Goal: Complete application form: Complete application form

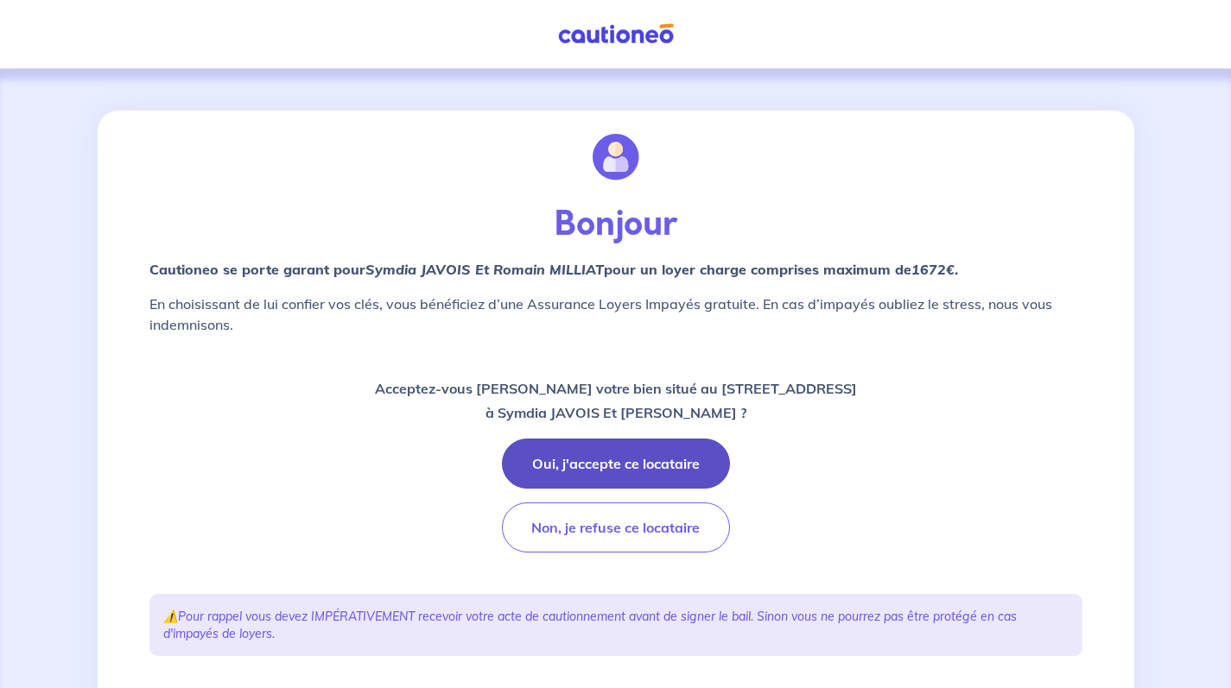
click at [656, 471] on button "Oui, j'accepte ce locataire" at bounding box center [616, 464] width 228 height 50
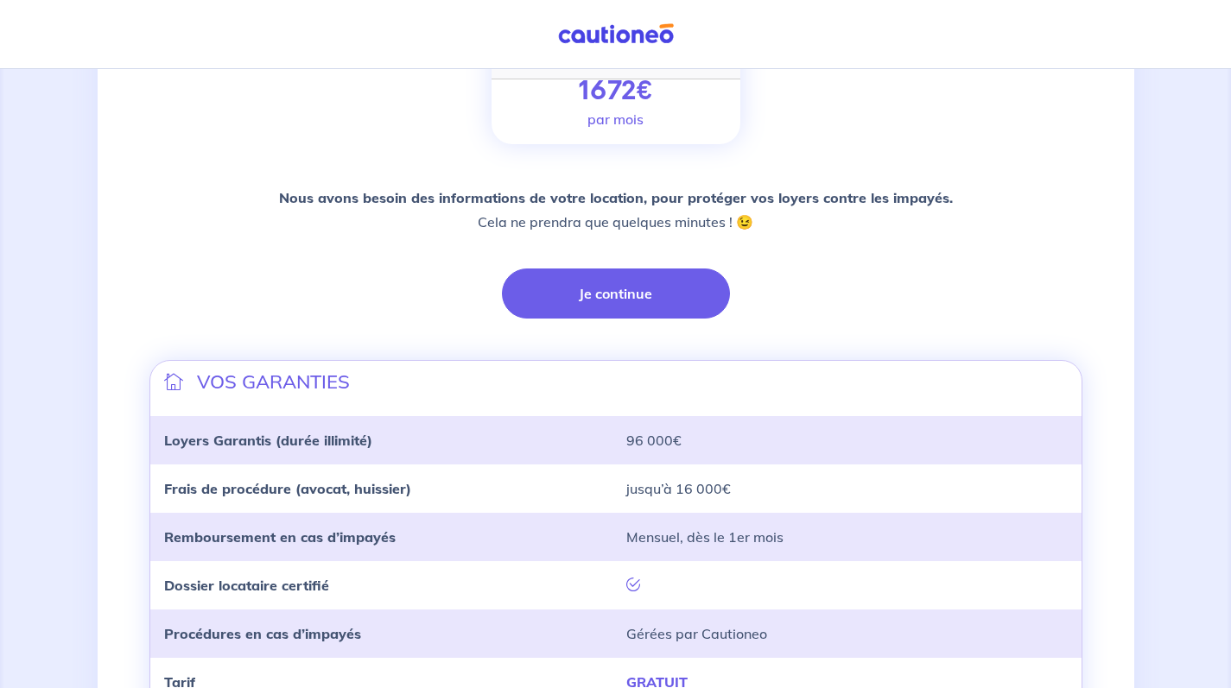
scroll to position [302, 0]
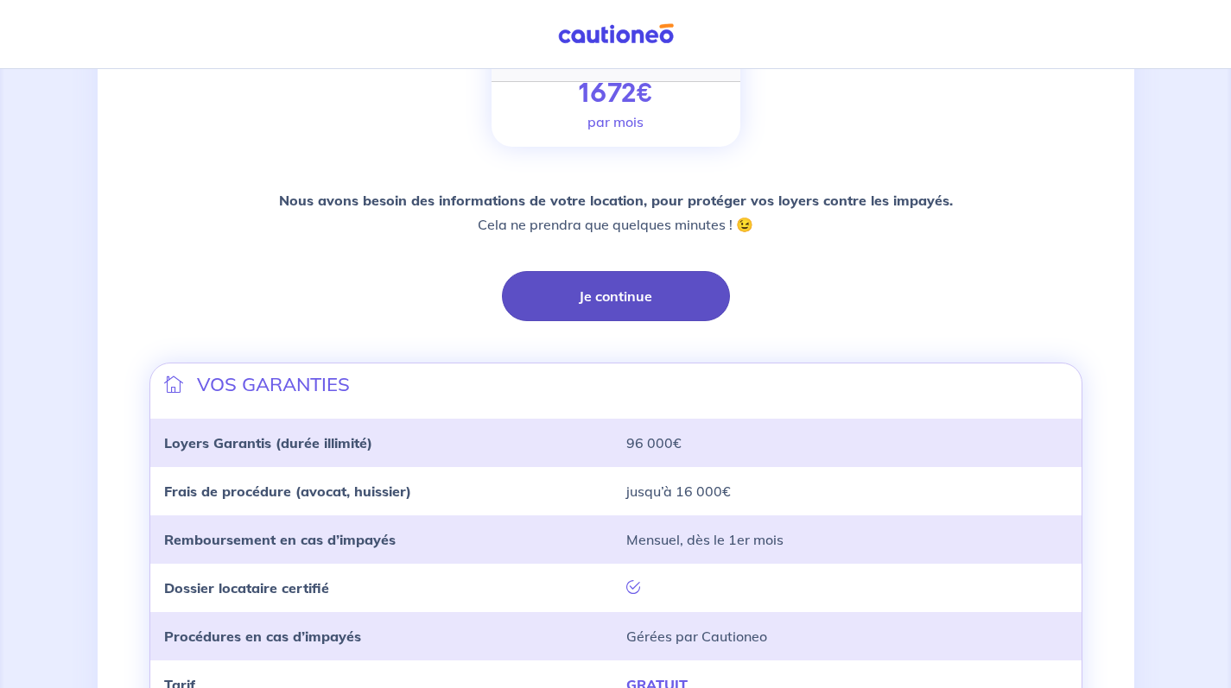
click at [580, 305] on button "Je continue" at bounding box center [616, 296] width 228 height 50
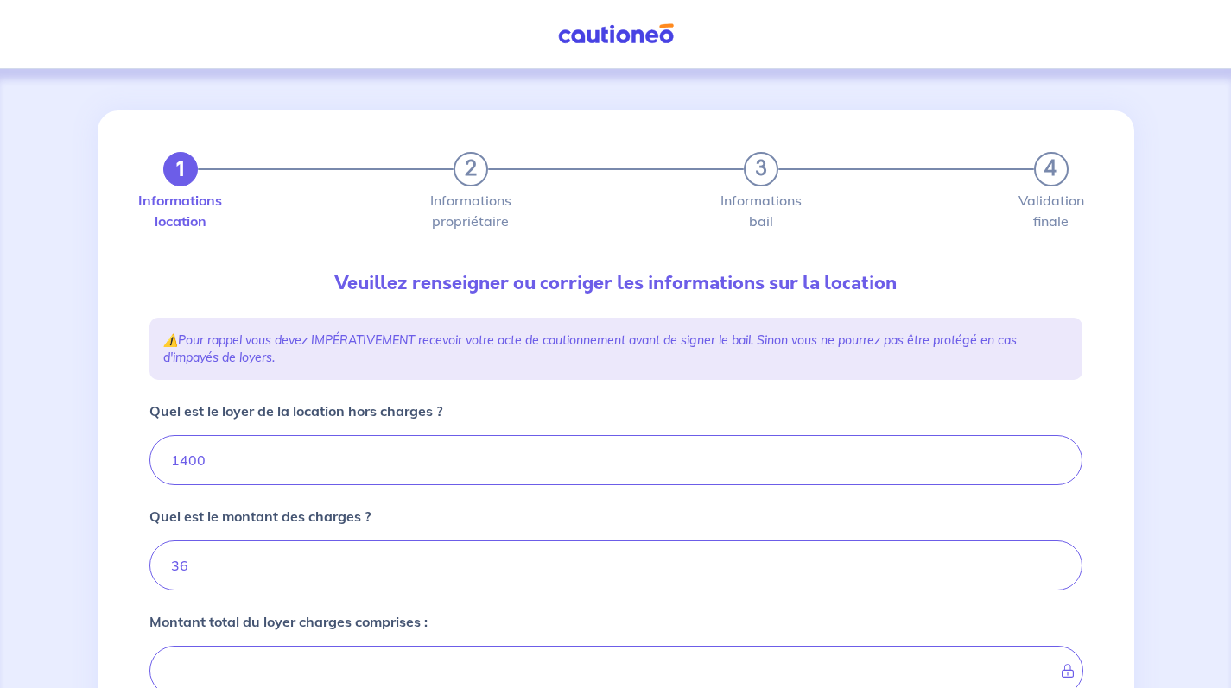
type input "1436"
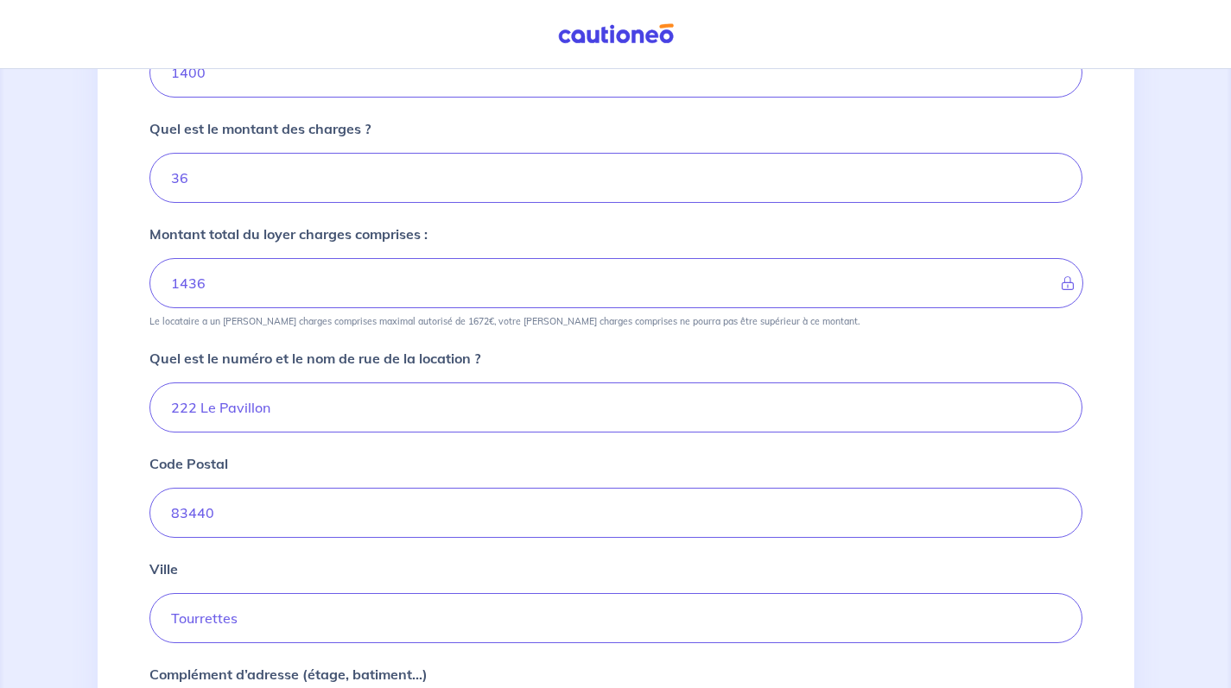
scroll to position [389, 0]
click at [273, 405] on input "[STREET_ADDRESS]" at bounding box center [615, 407] width 933 height 50
type input "[STREET_ADDRESS]"
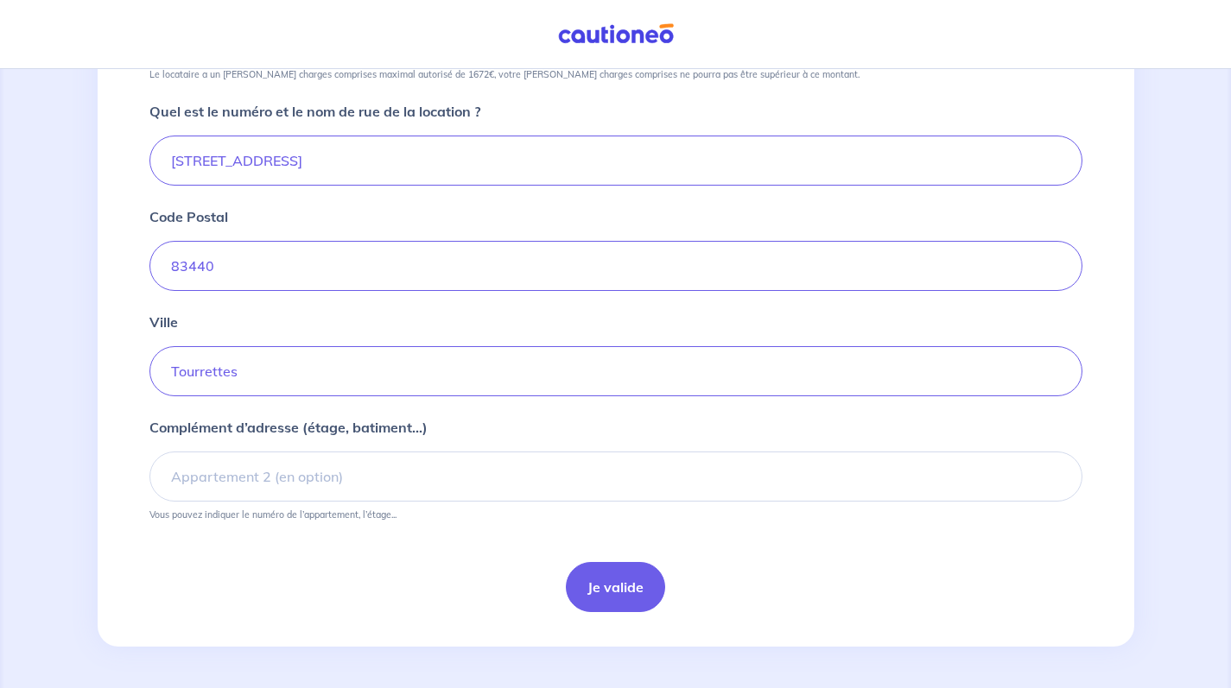
scroll to position [635, 0]
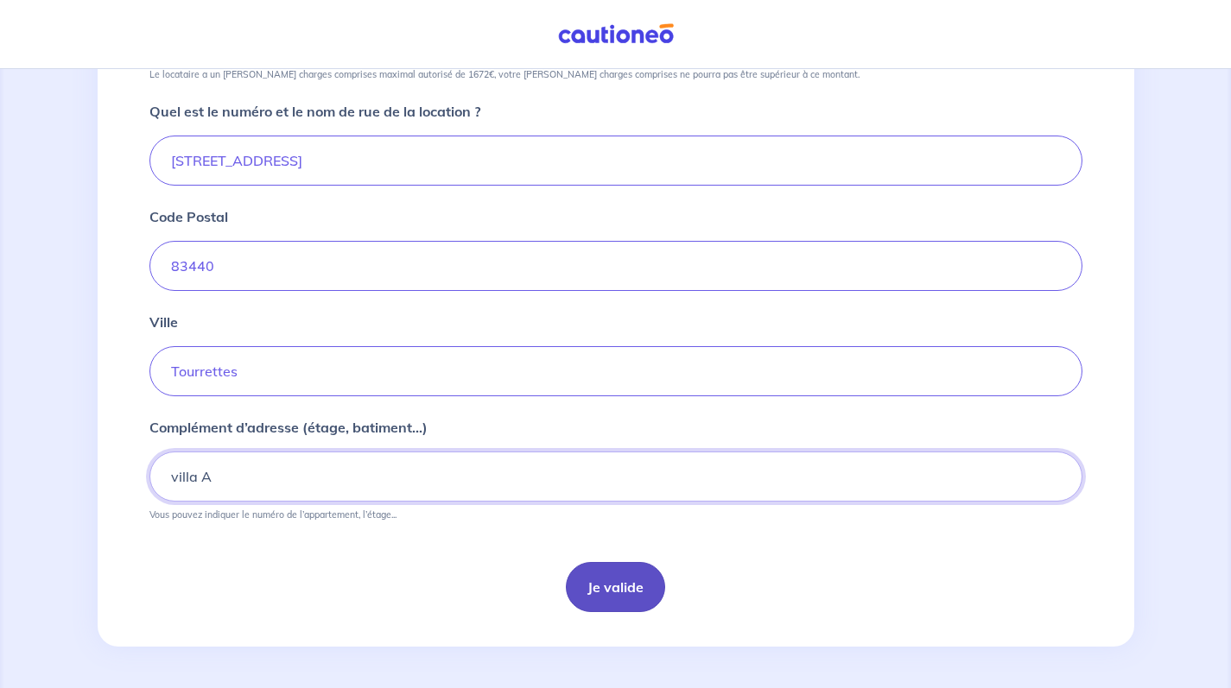
type input "villa A"
click at [616, 586] on button "Je valide" at bounding box center [615, 587] width 99 height 50
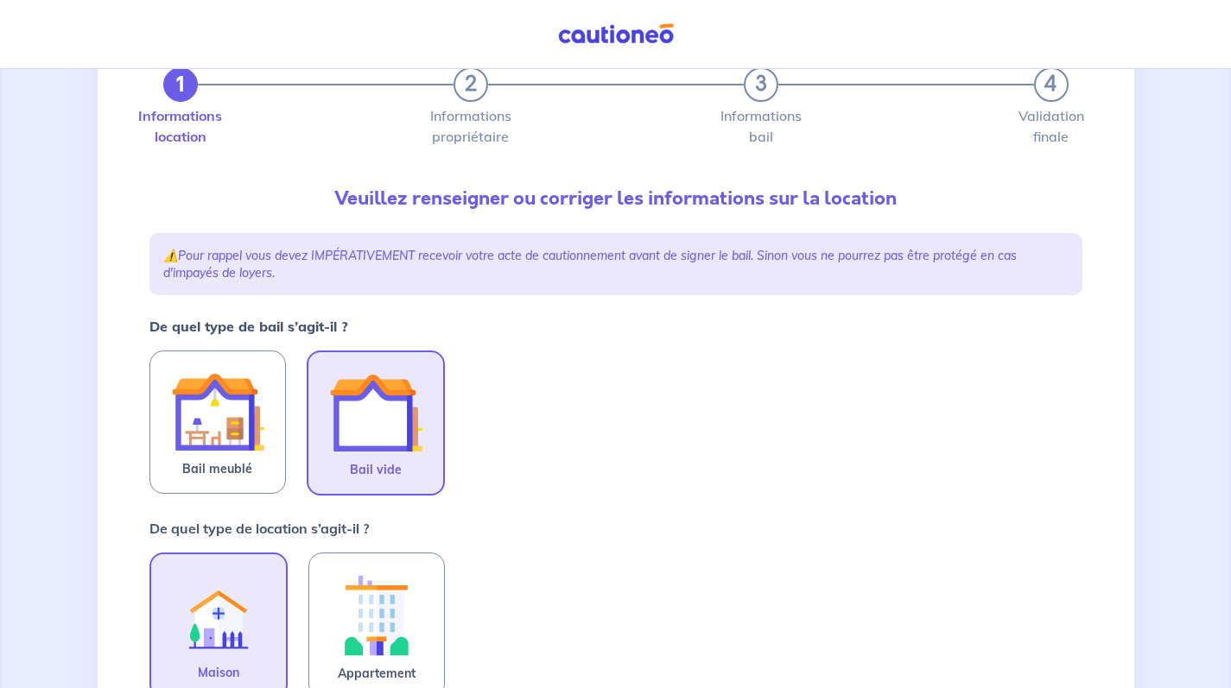
scroll to position [165, 0]
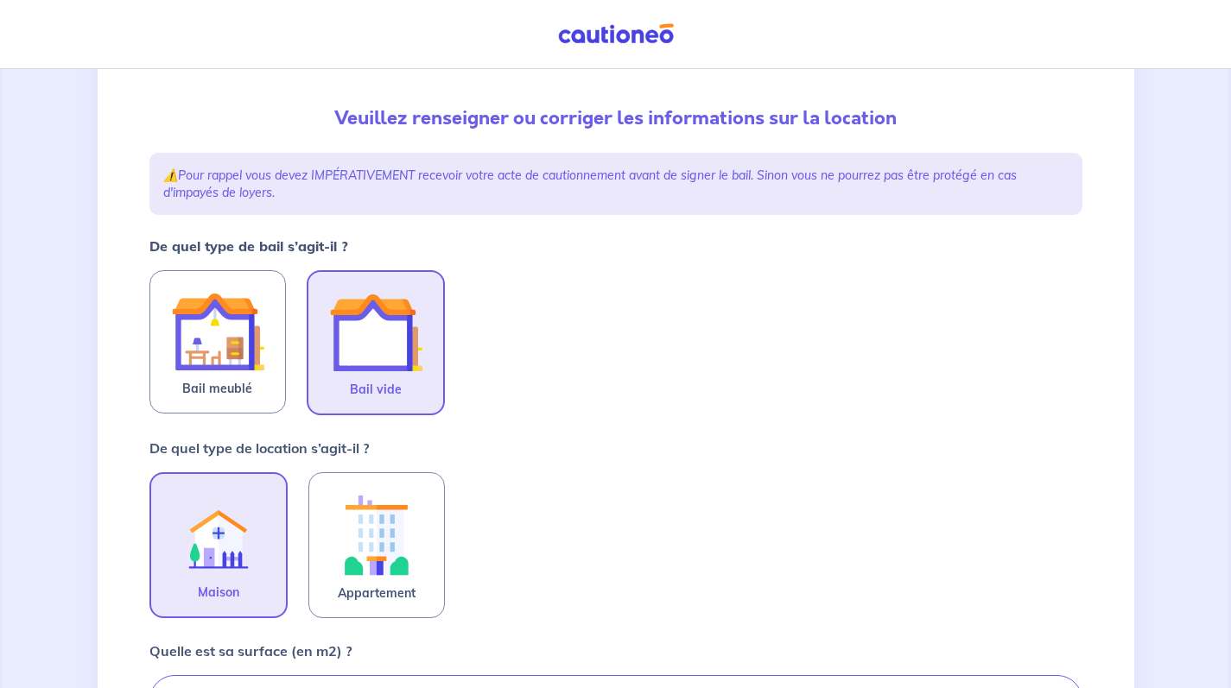
click at [375, 352] on img at bounding box center [375, 332] width 93 height 93
click at [0, 0] on input "Bail vide" at bounding box center [0, 0] width 0 height 0
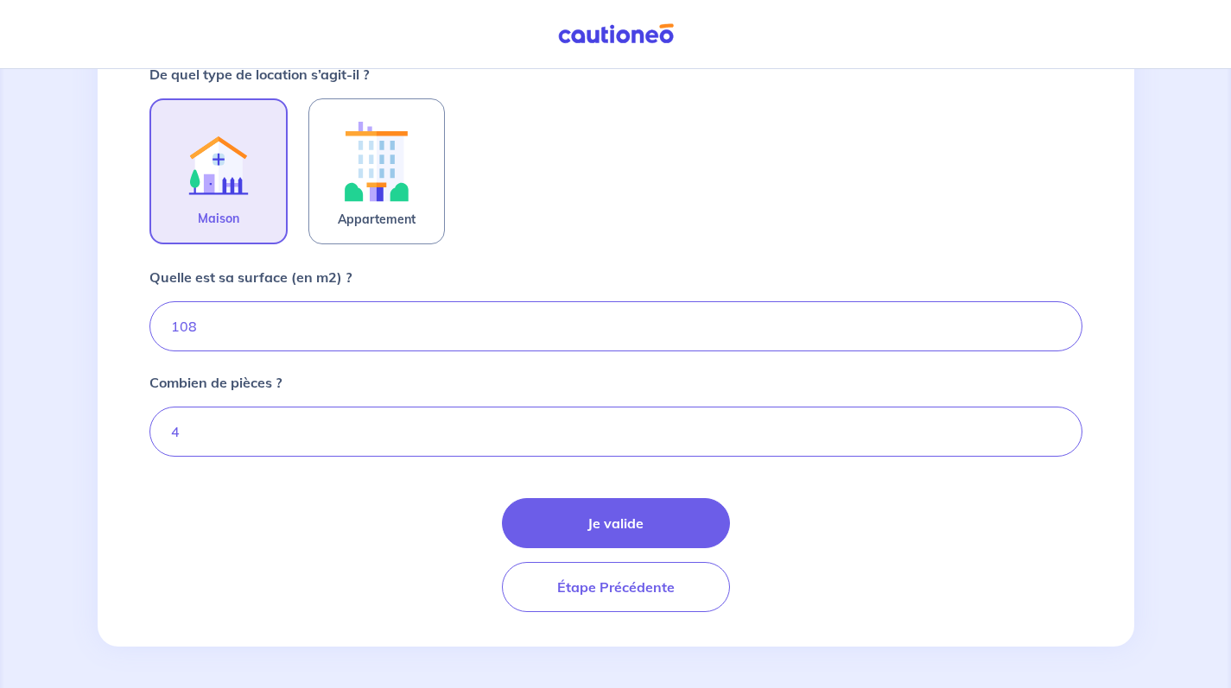
scroll to position [539, 0]
click at [512, 444] on input "4" at bounding box center [615, 432] width 933 height 50
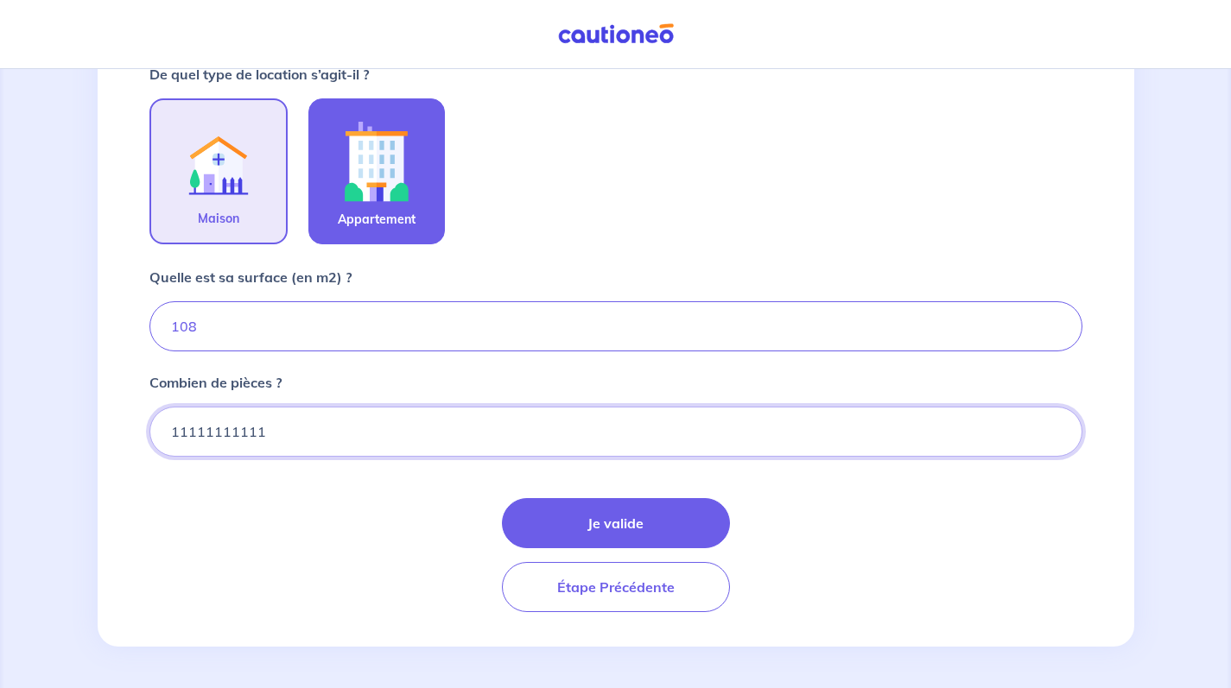
scroll to position [524, 0]
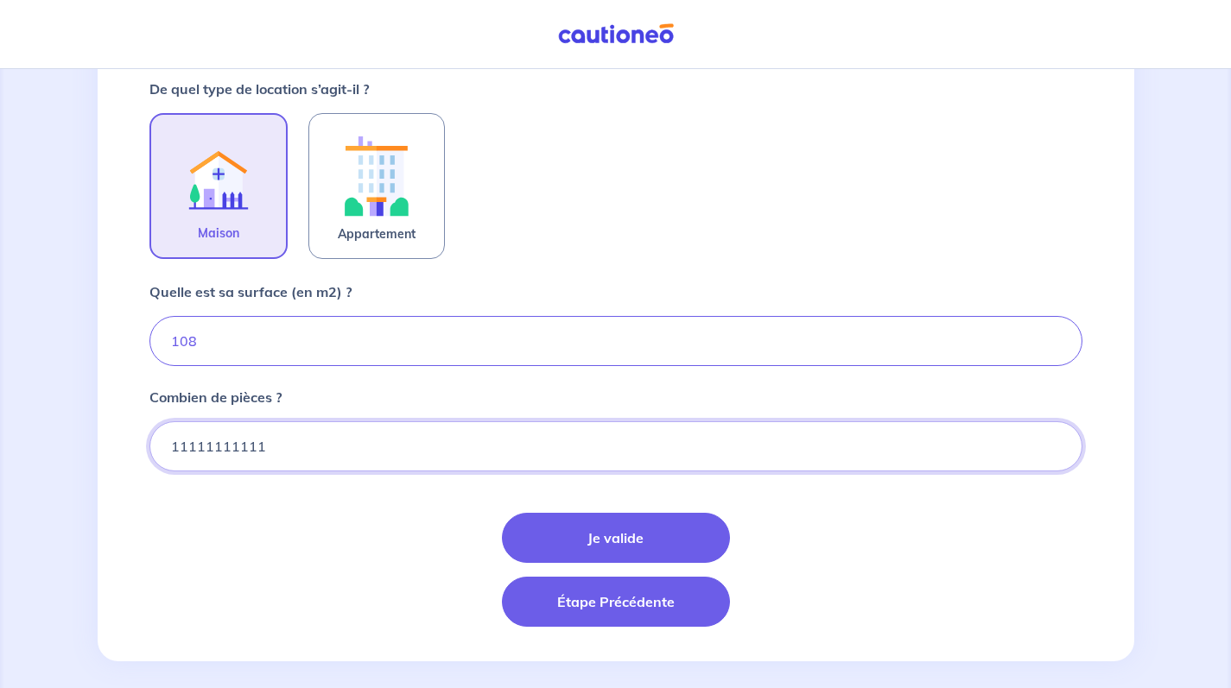
type input "11111111111"
click at [564, 603] on button "Étape Précédente" at bounding box center [616, 602] width 228 height 50
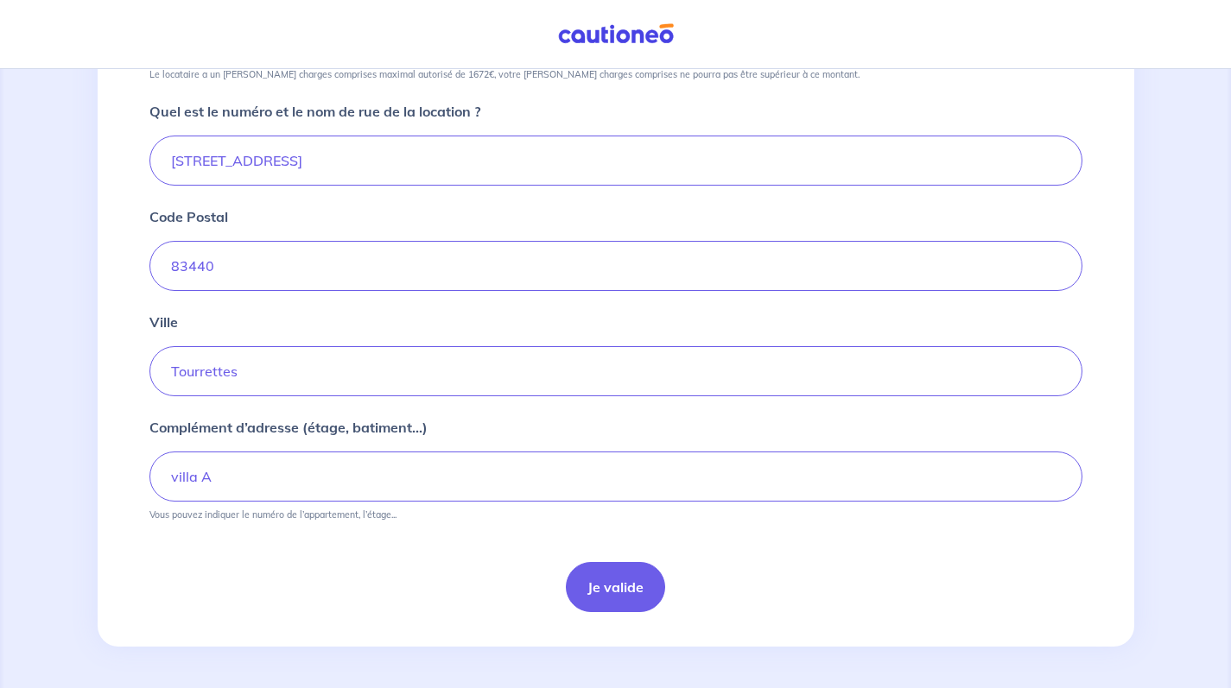
scroll to position [635, 0]
click at [639, 588] on button "Je valide" at bounding box center [615, 587] width 99 height 50
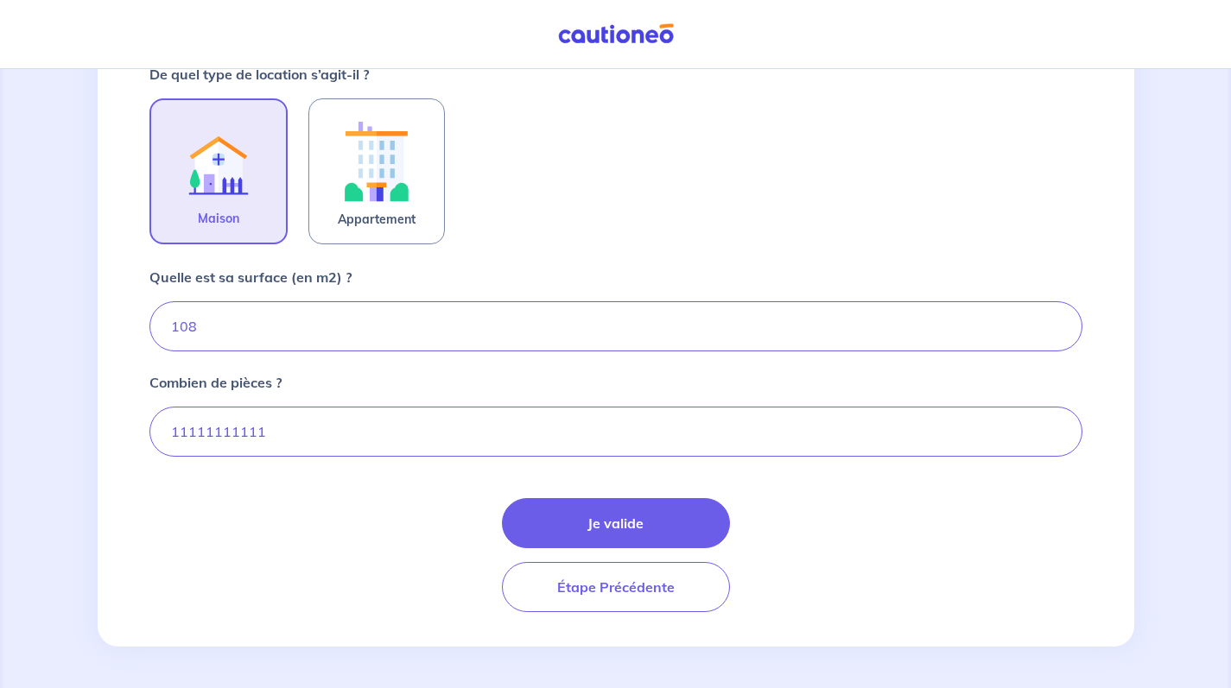
scroll to position [539, 0]
click at [495, 432] on input "11111111111" at bounding box center [615, 432] width 933 height 50
click at [1054, 427] on input "2" at bounding box center [615, 432] width 933 height 50
click at [1054, 427] on input "3" at bounding box center [615, 432] width 933 height 50
click at [1054, 427] on input "4" at bounding box center [615, 432] width 933 height 50
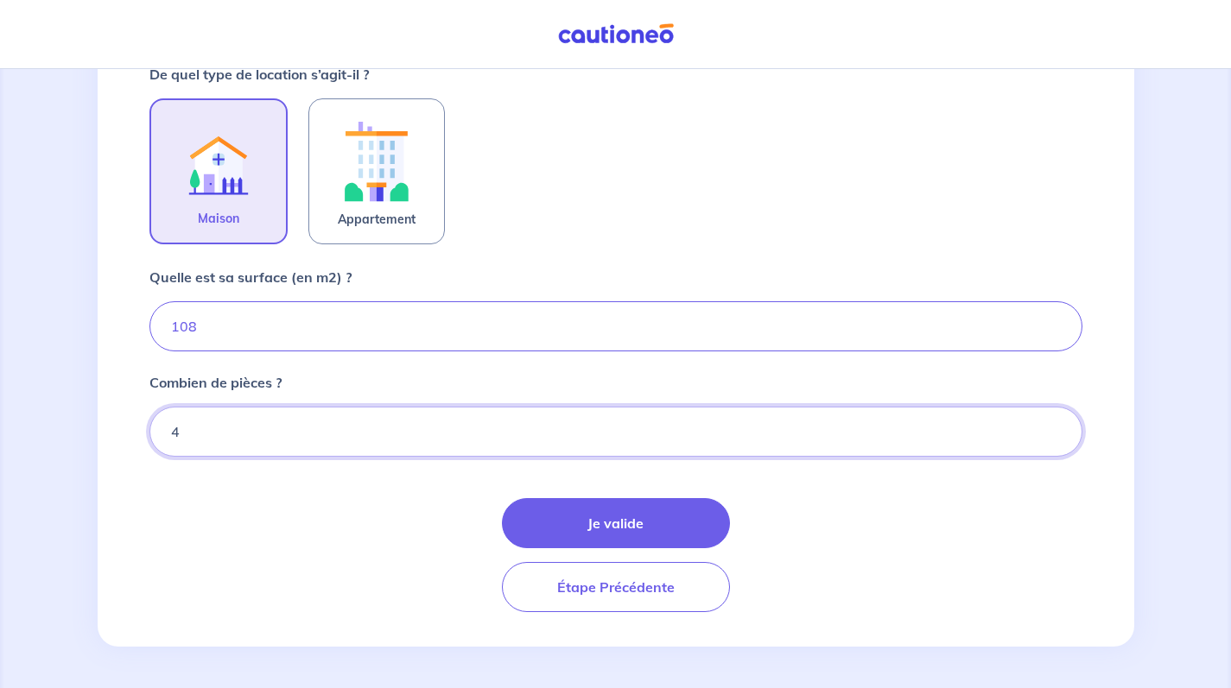
type input "5"
click at [1054, 427] on input "5" at bounding box center [615, 432] width 933 height 50
click at [670, 515] on button "Je valide" at bounding box center [616, 523] width 228 height 50
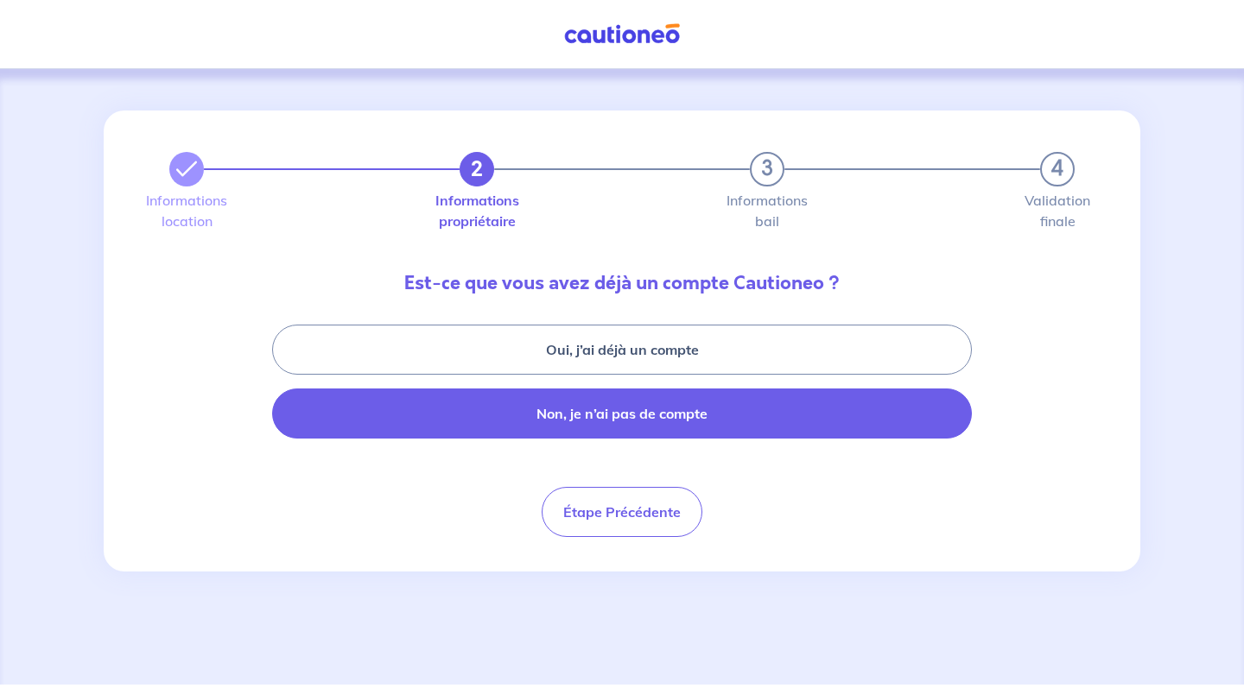
click at [492, 428] on button "Non, je n’ai pas de compte" at bounding box center [622, 414] width 700 height 50
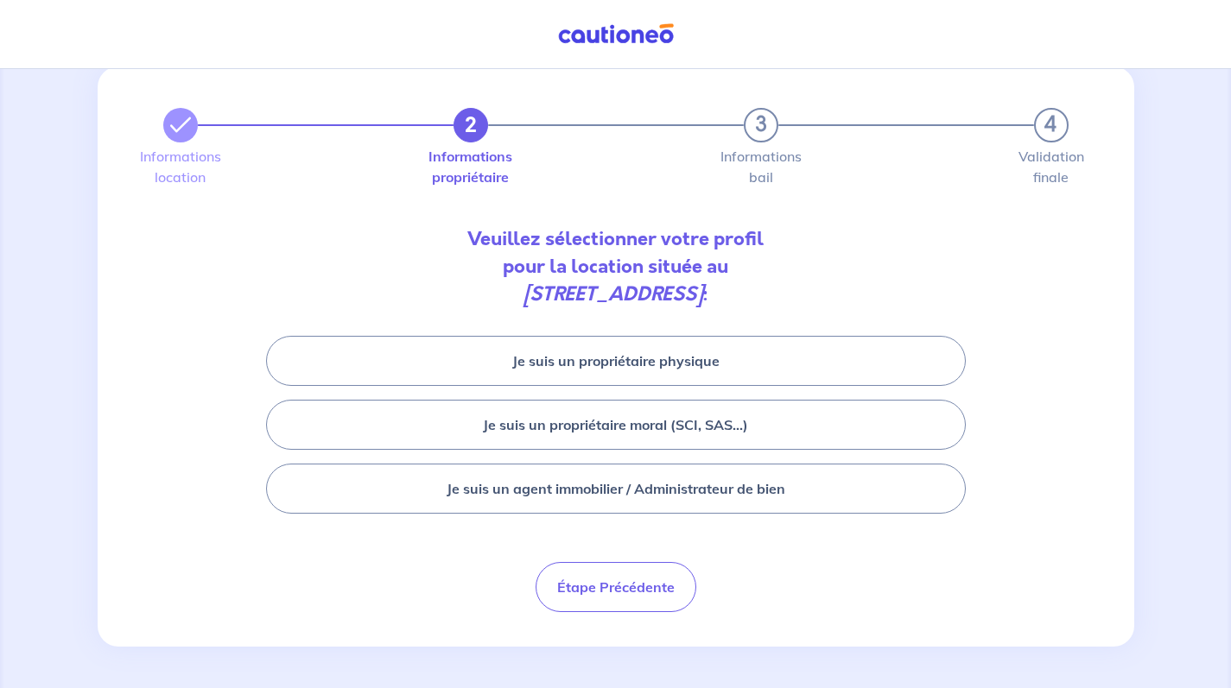
scroll to position [44, 0]
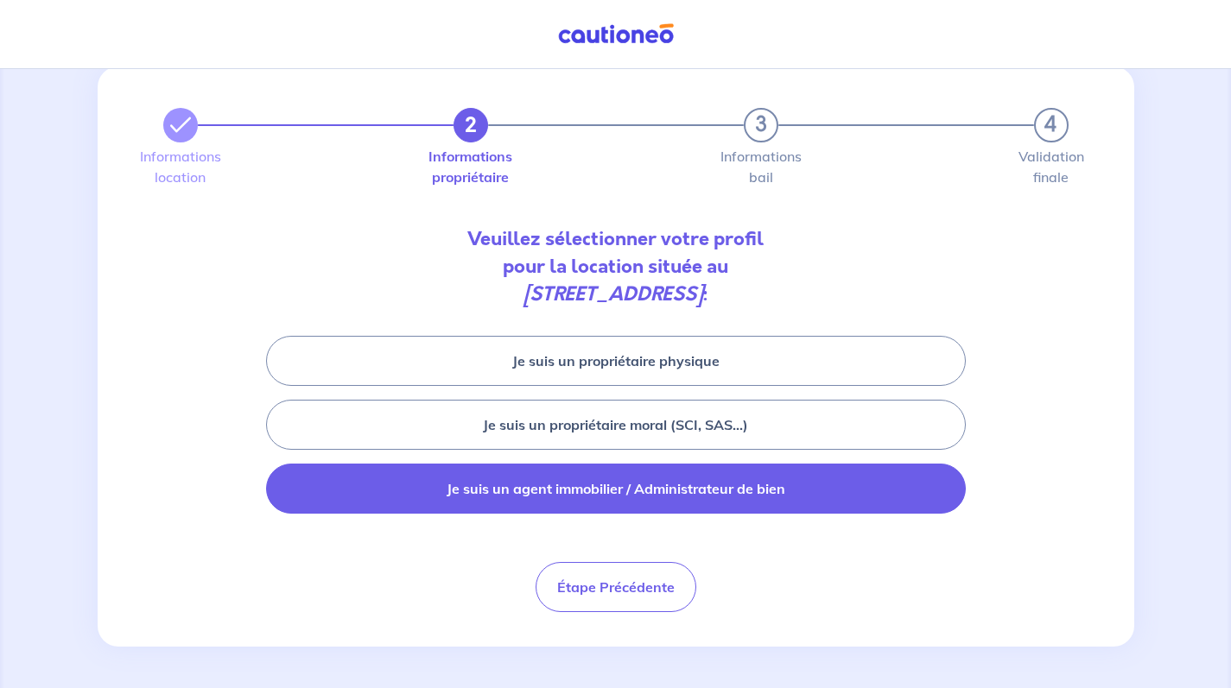
click at [619, 491] on button "Je suis un agent immobilier / Administrateur de bien" at bounding box center [616, 489] width 700 height 50
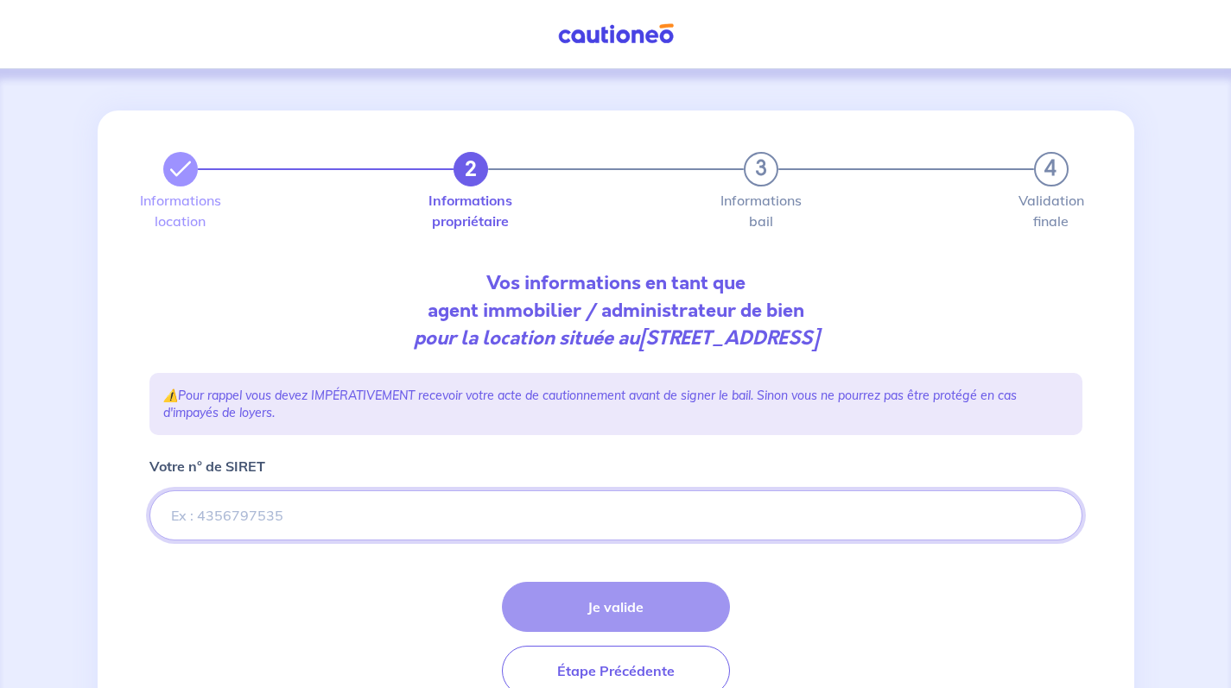
click at [535, 519] on input "Votre n° de SIRET" at bounding box center [615, 516] width 933 height 50
click at [450, 512] on input "Votre n° de SIRET" at bounding box center [615, 516] width 933 height 50
paste input "890 665 904"
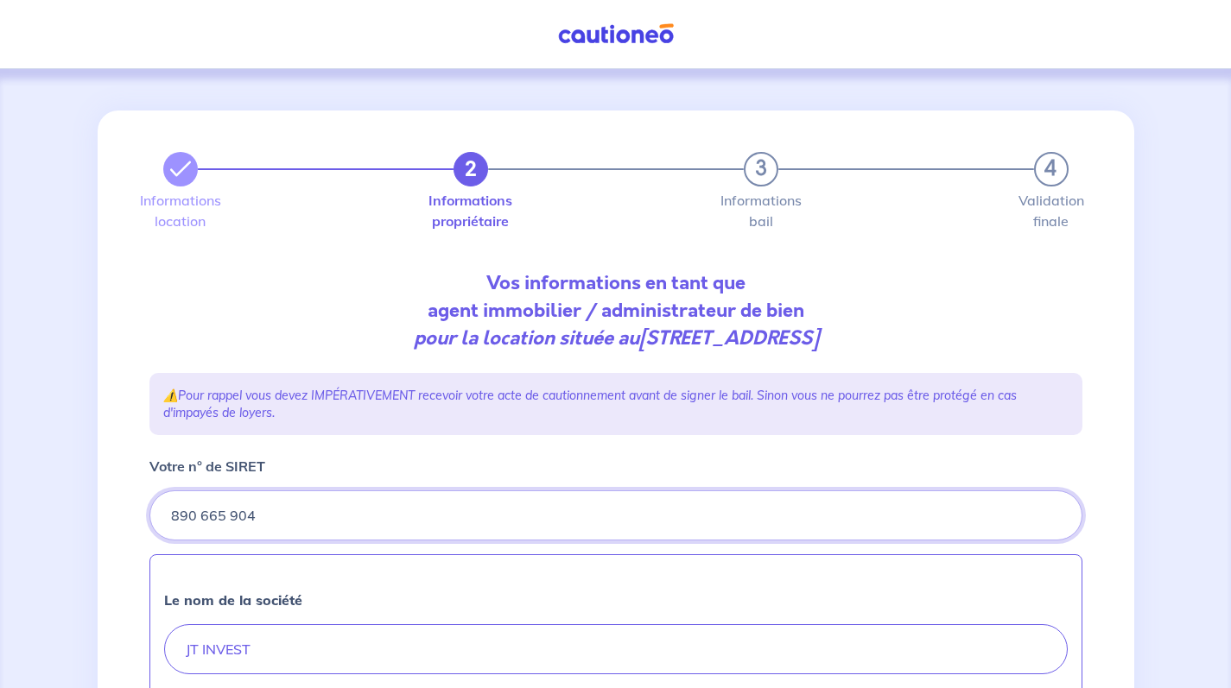
type input "890 665 904"
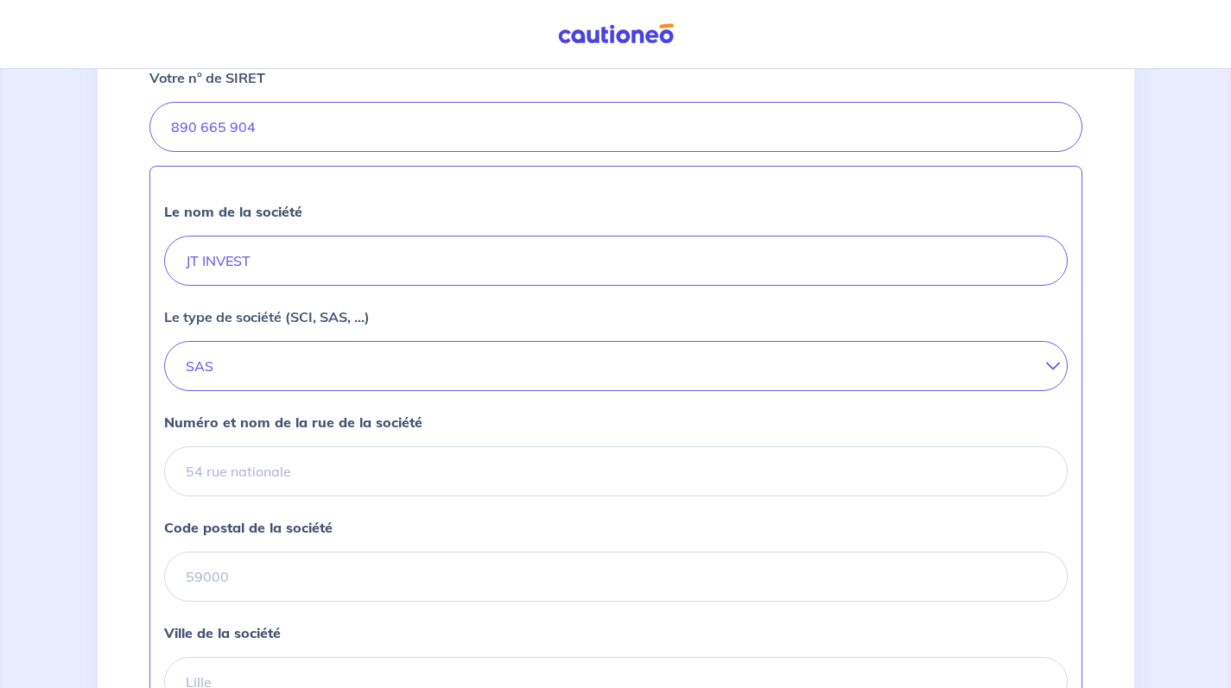
scroll to position [398, 0]
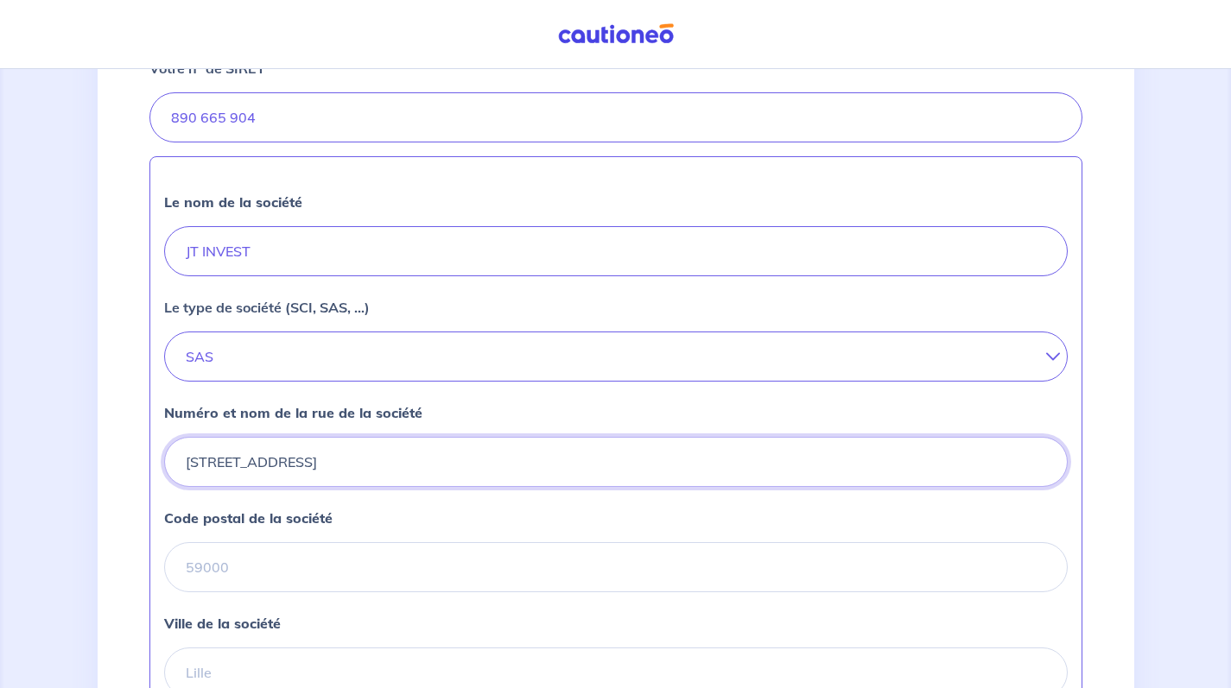
type input "[STREET_ADDRESS]"
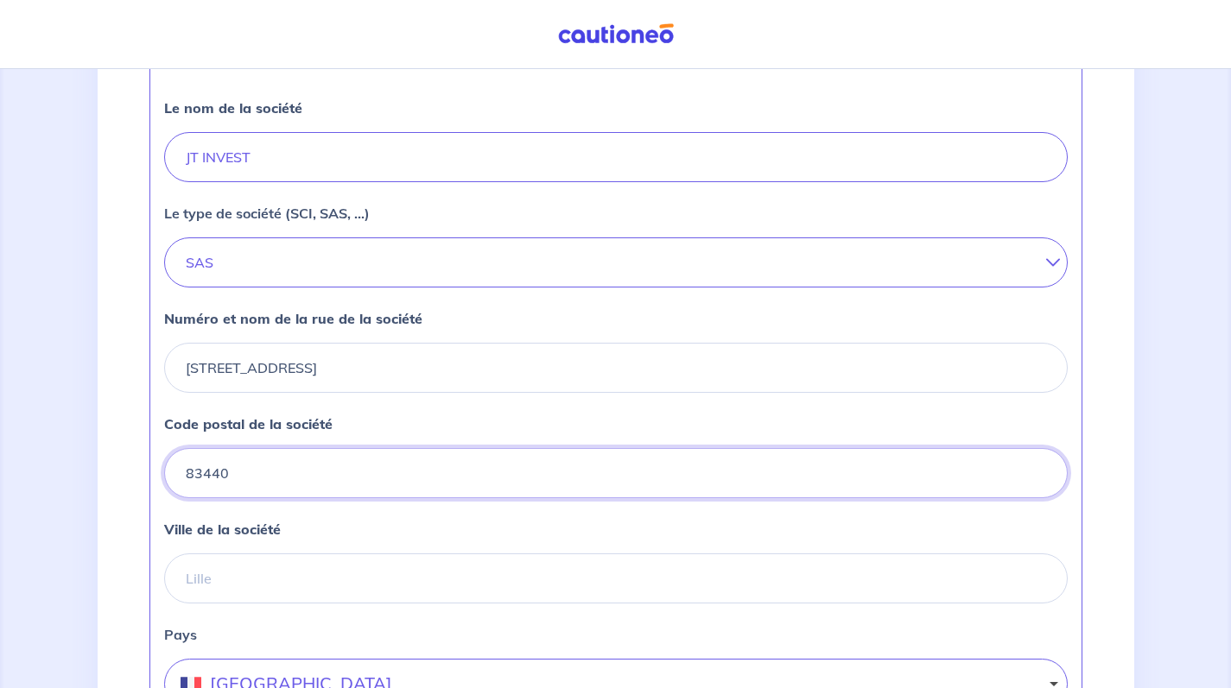
scroll to position [493, 0]
type input "83440"
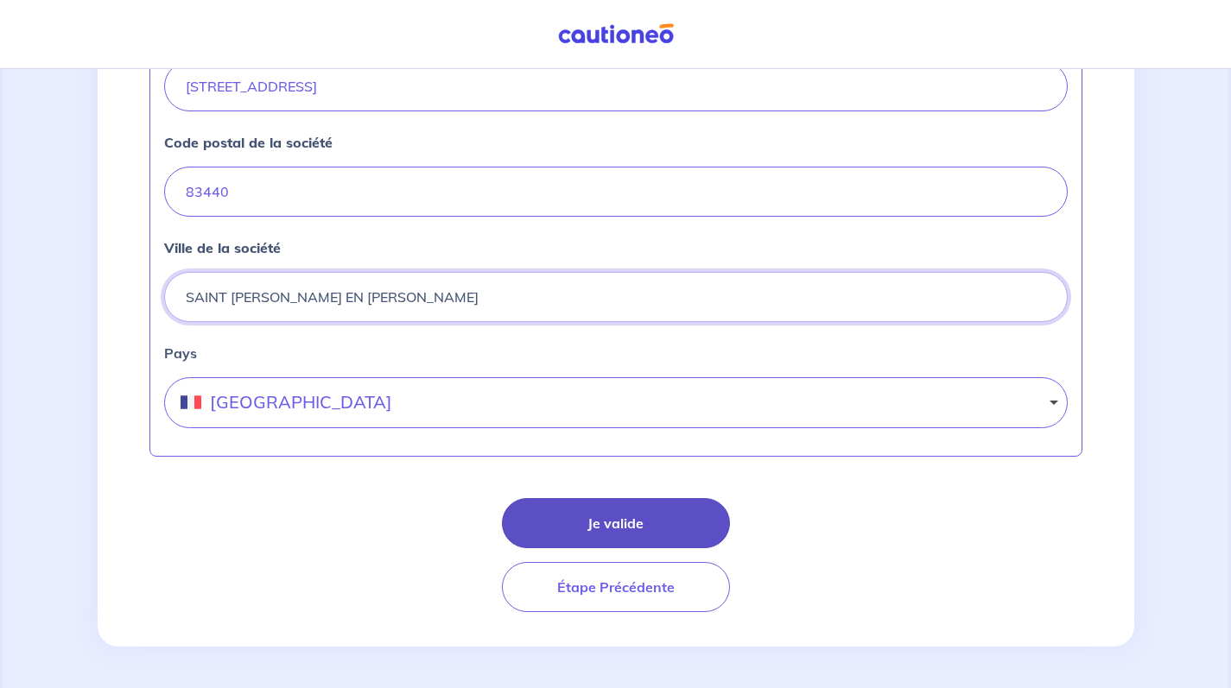
scroll to position [774, 0]
type input "SAINT [PERSON_NAME] EN [PERSON_NAME]"
click at [639, 518] on button "Je valide" at bounding box center [616, 523] width 228 height 50
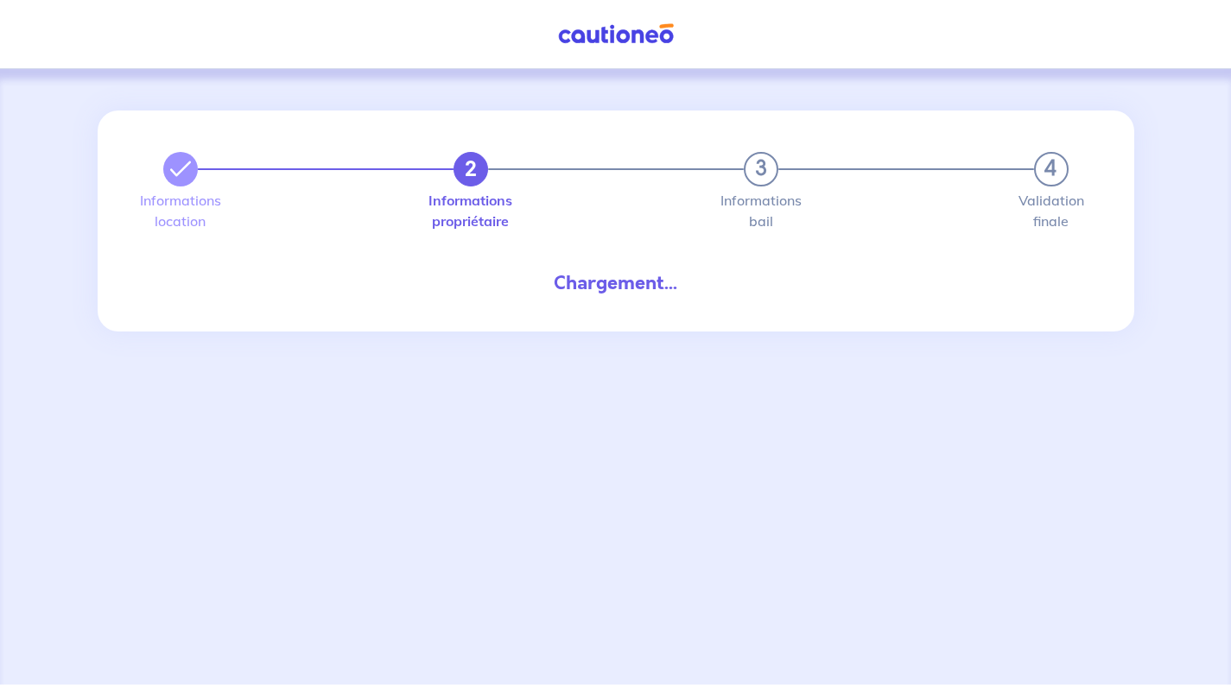
select select "FR"
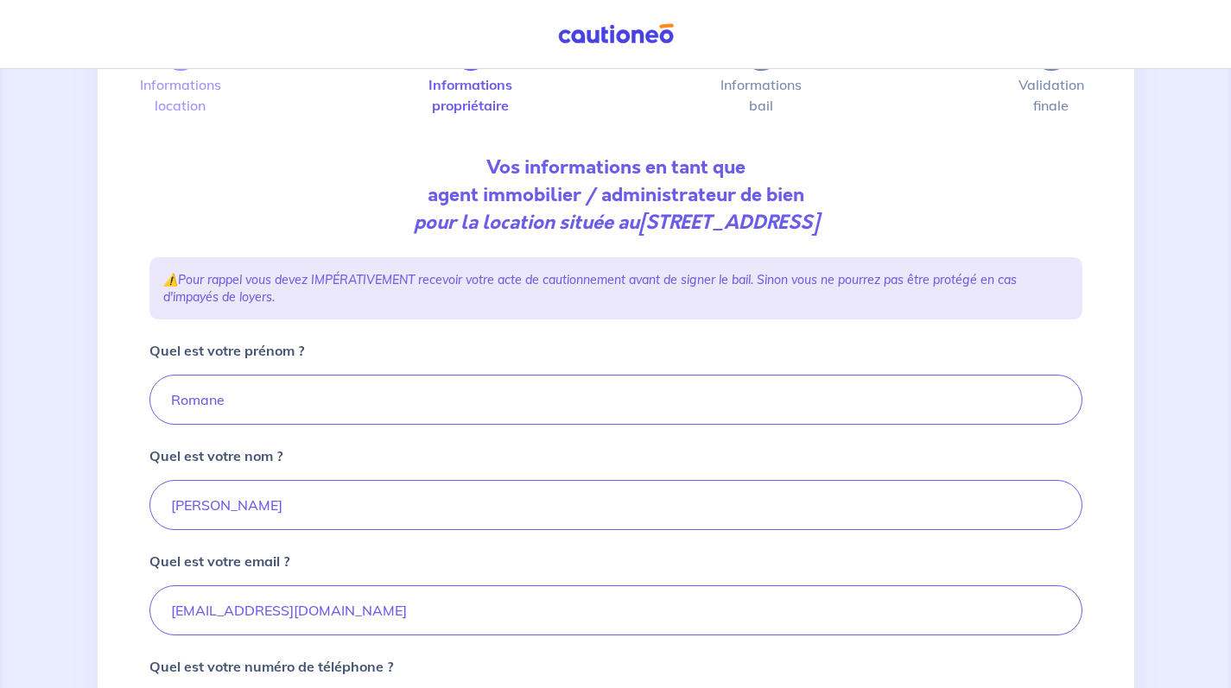
scroll to position [117, 0]
click at [524, 504] on input "[PERSON_NAME]" at bounding box center [615, 504] width 933 height 50
type input "[PERSON_NAME]"
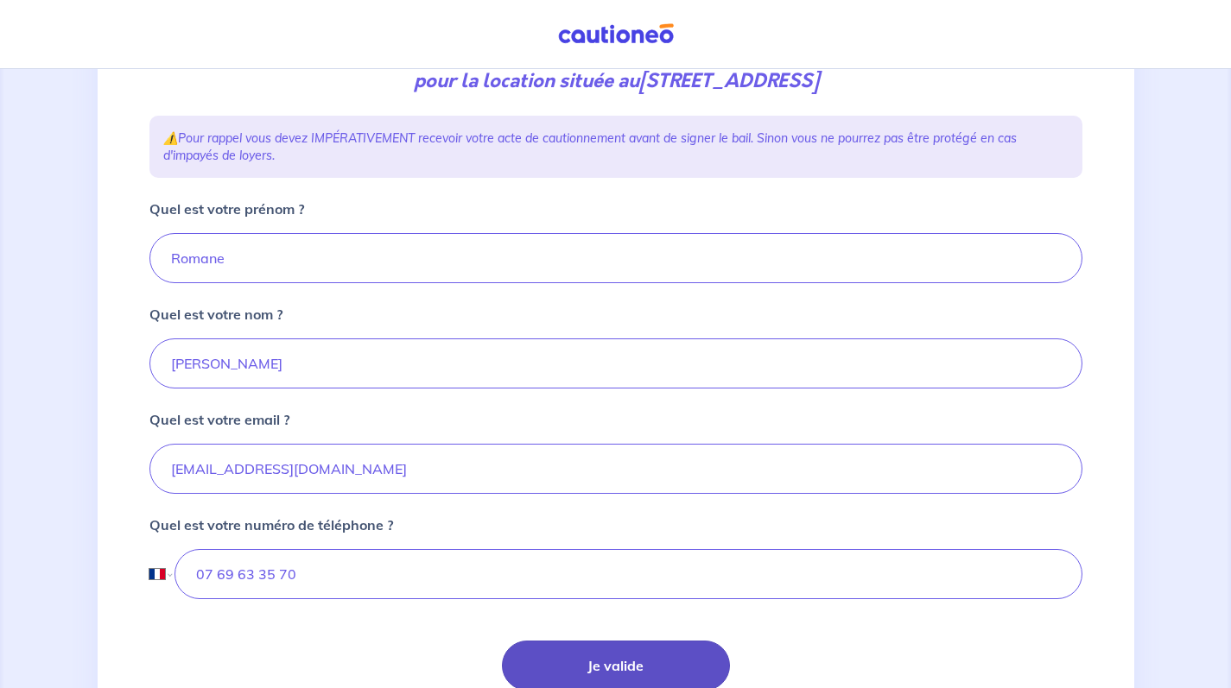
click at [620, 662] on button "Je valide" at bounding box center [616, 666] width 228 height 50
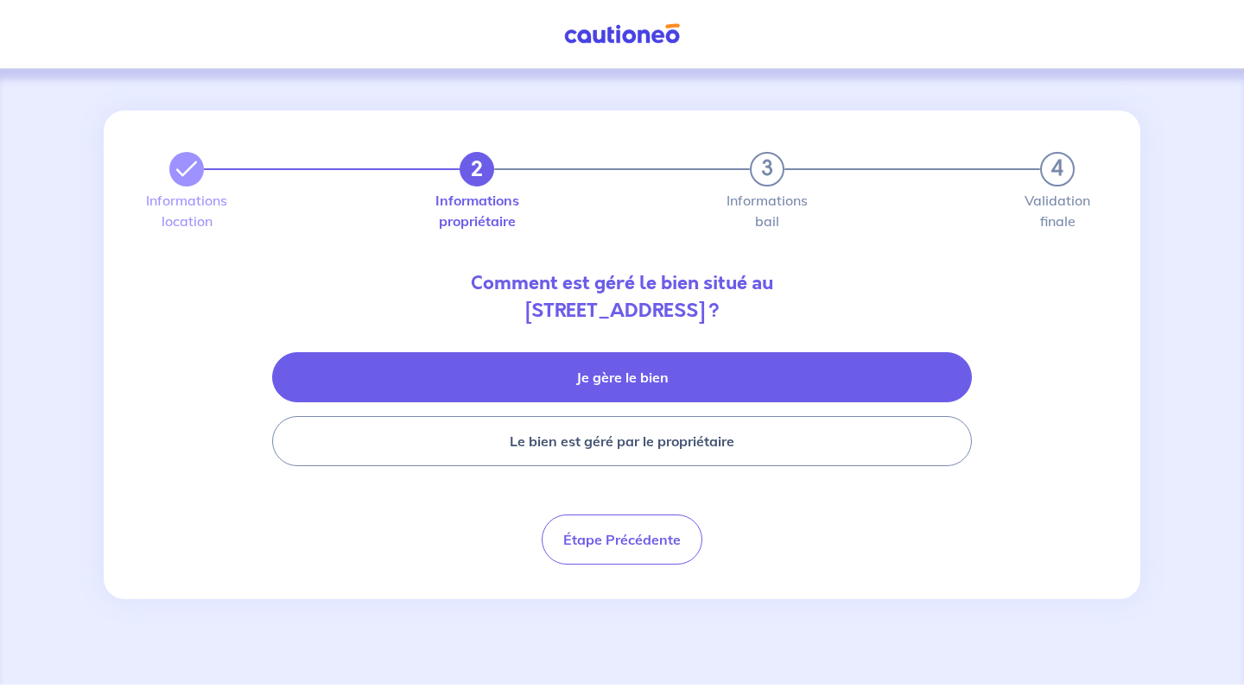
click at [604, 375] on button "Je gère le bien" at bounding box center [622, 377] width 700 height 50
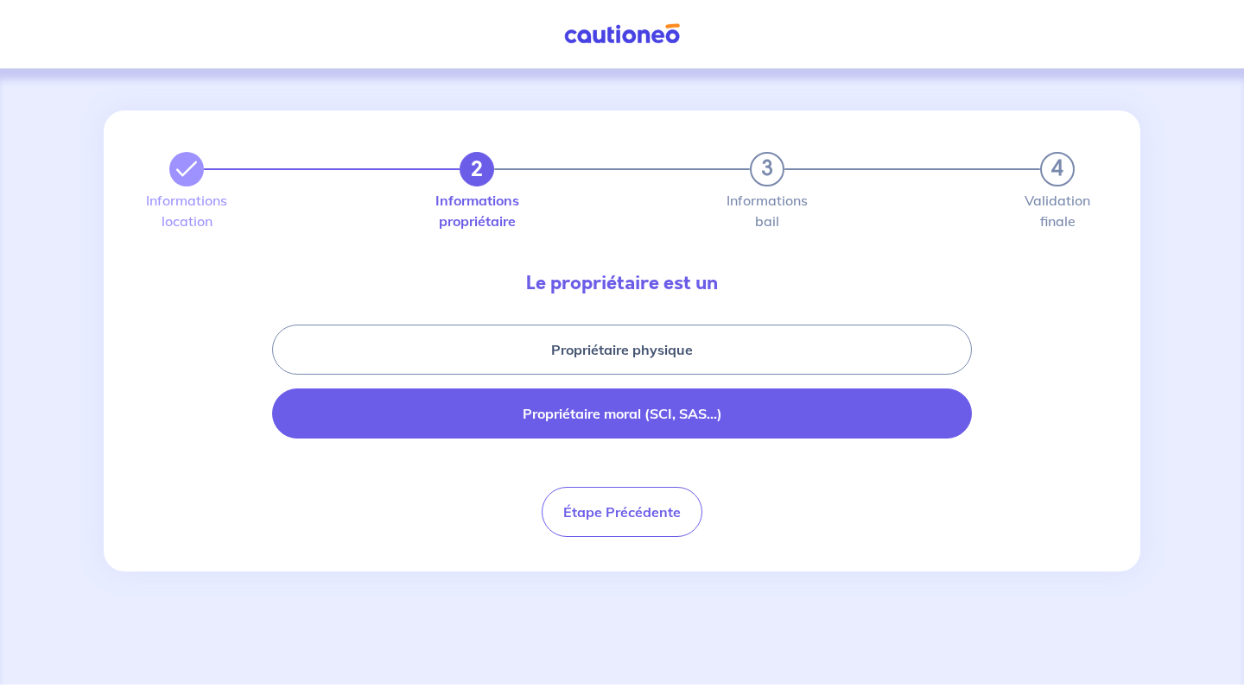
click at [683, 407] on button "Propriétaire moral (SCI, SAS...)" at bounding box center [622, 414] width 700 height 50
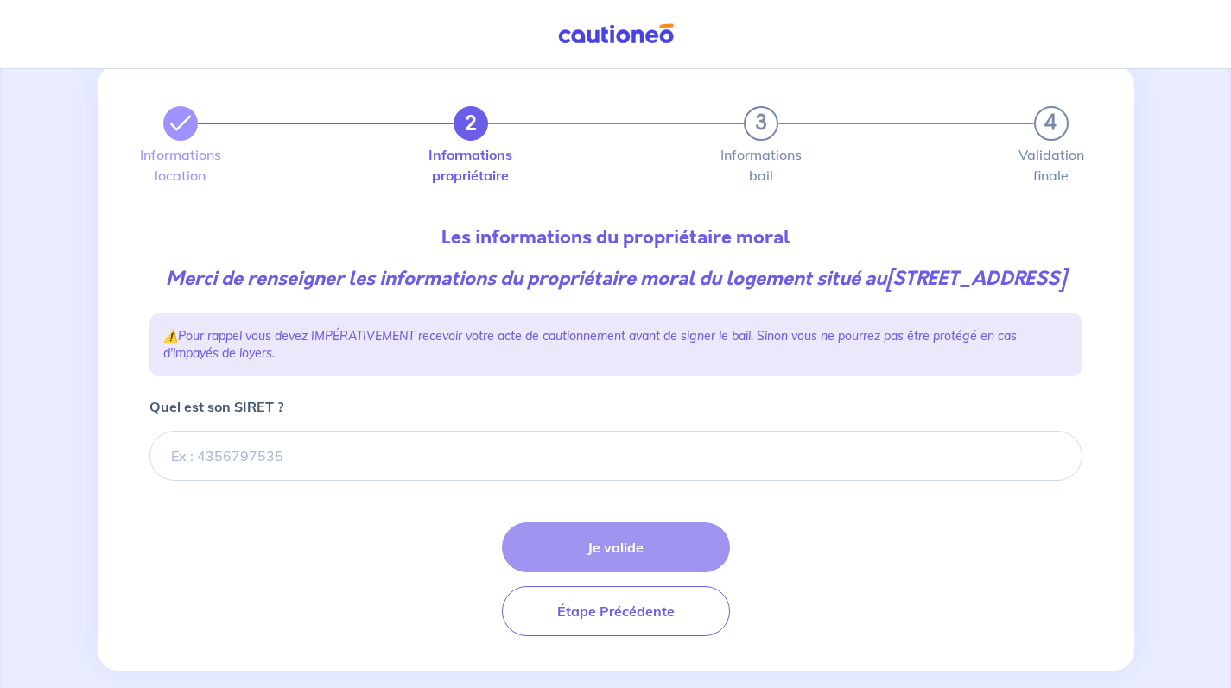
scroll to position [50, 0]
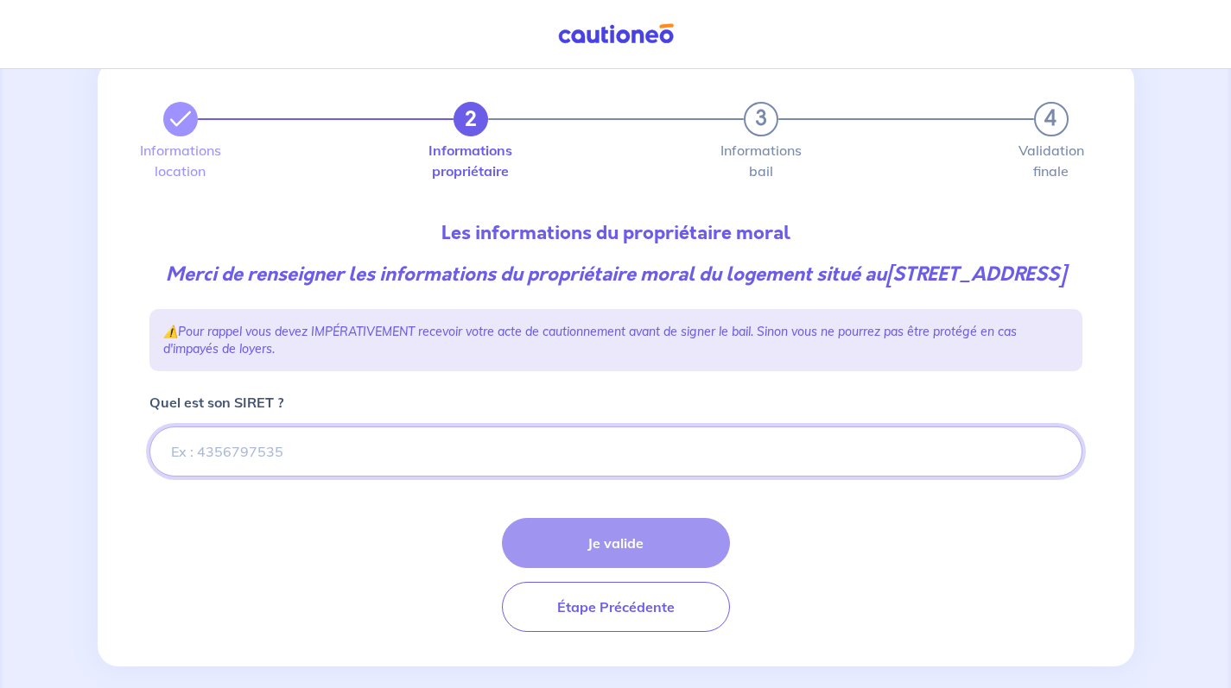
click at [391, 471] on input "Quel est son SIRET ?" at bounding box center [615, 452] width 933 height 50
click at [323, 472] on input "Quel est son SIRET ?" at bounding box center [615, 452] width 933 height 50
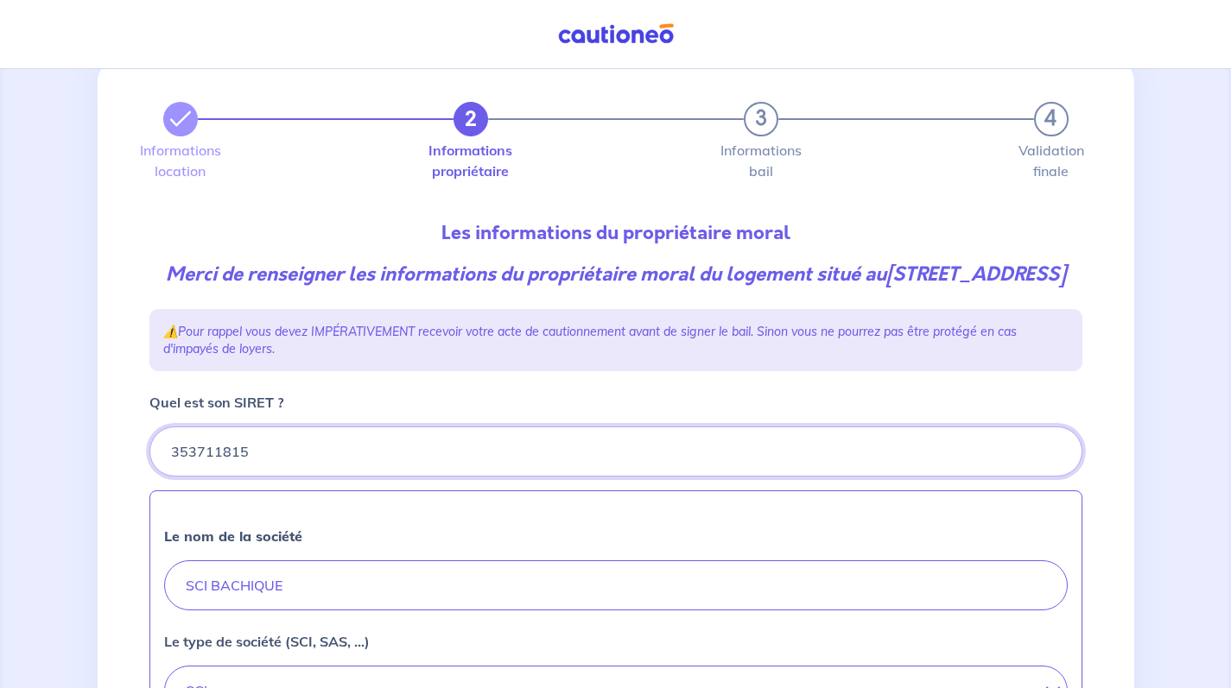
type input "353711815"
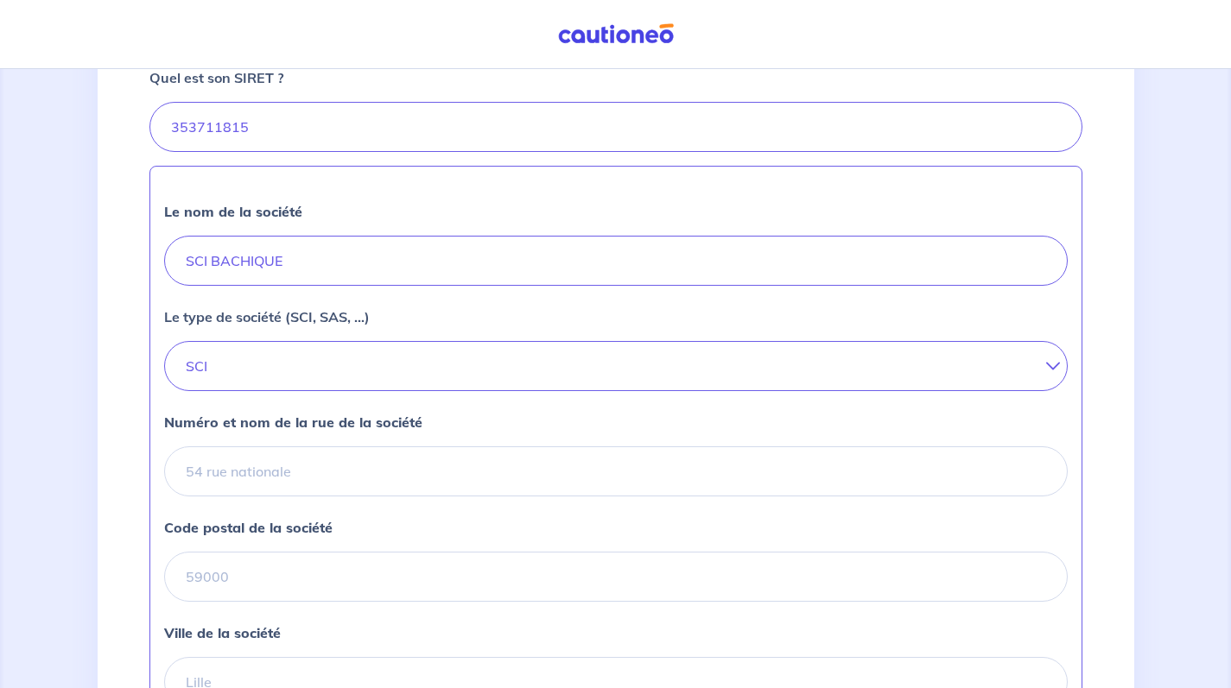
scroll to position [376, 0]
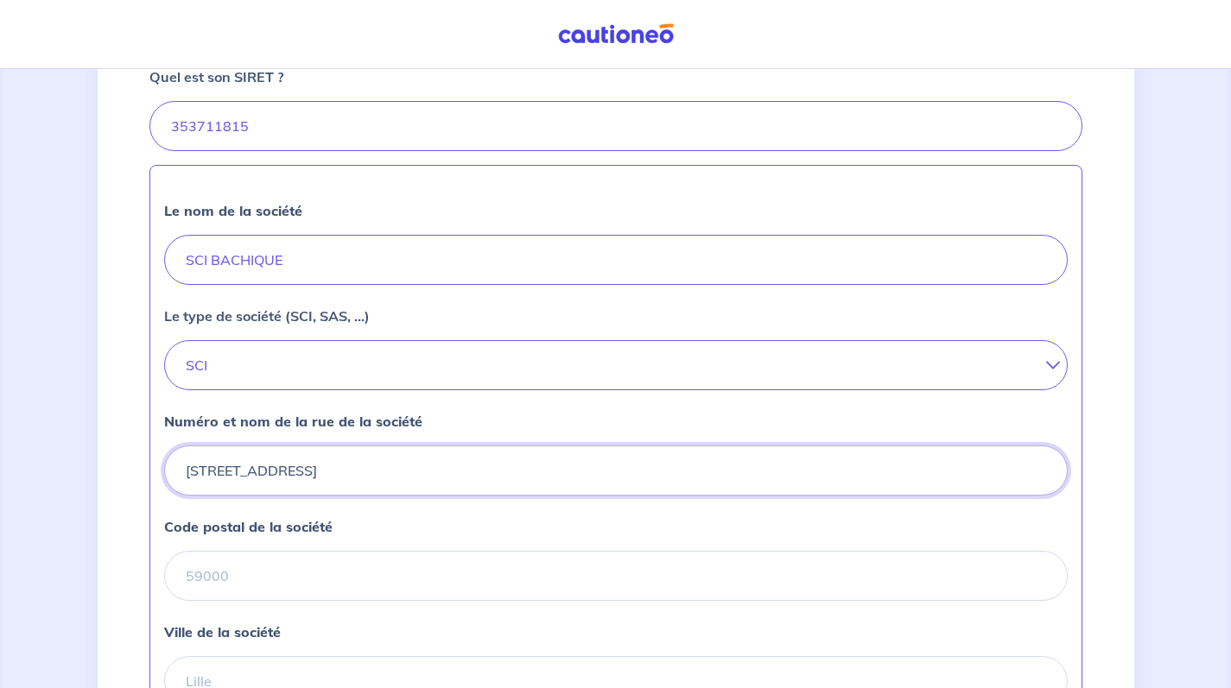
type input "[STREET_ADDRESS]"
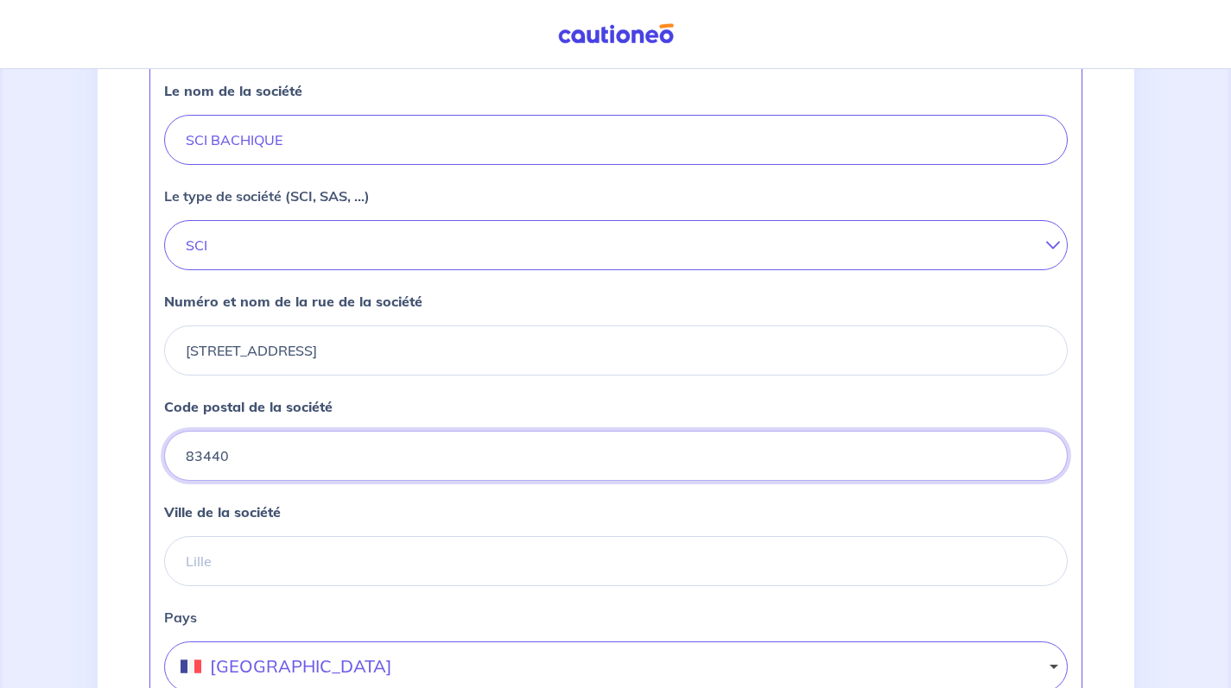
scroll to position [497, 0]
type input "83440"
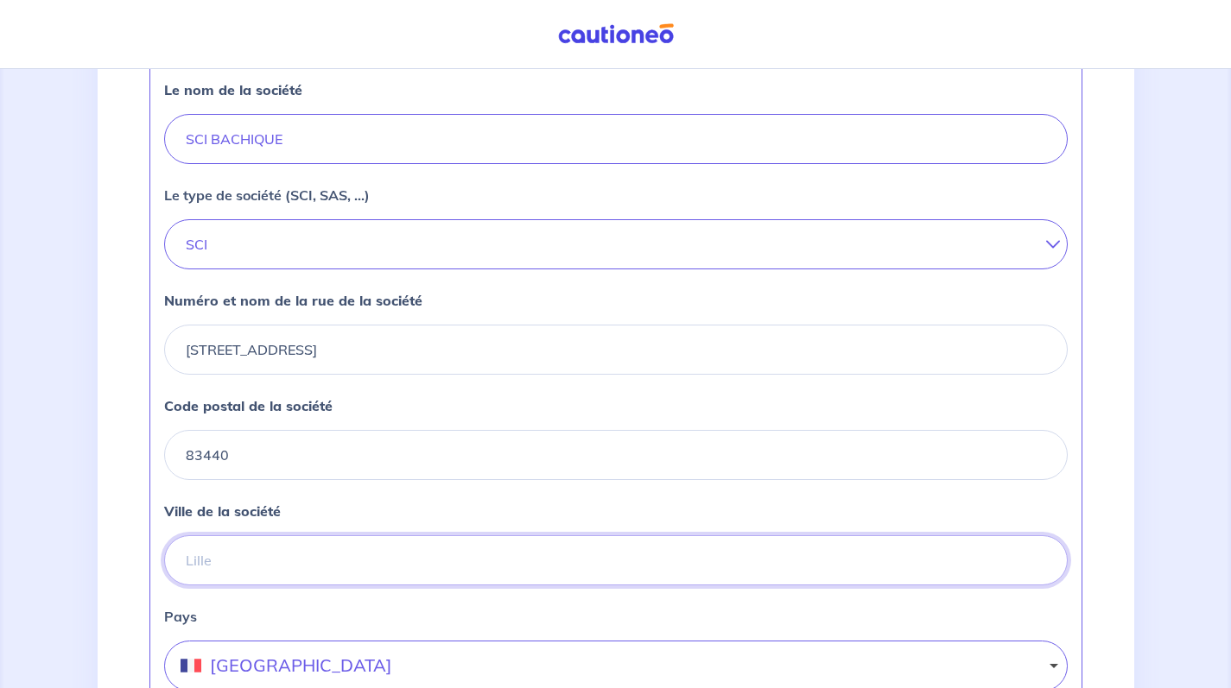
type input "t"
type input "TOURRETTES"
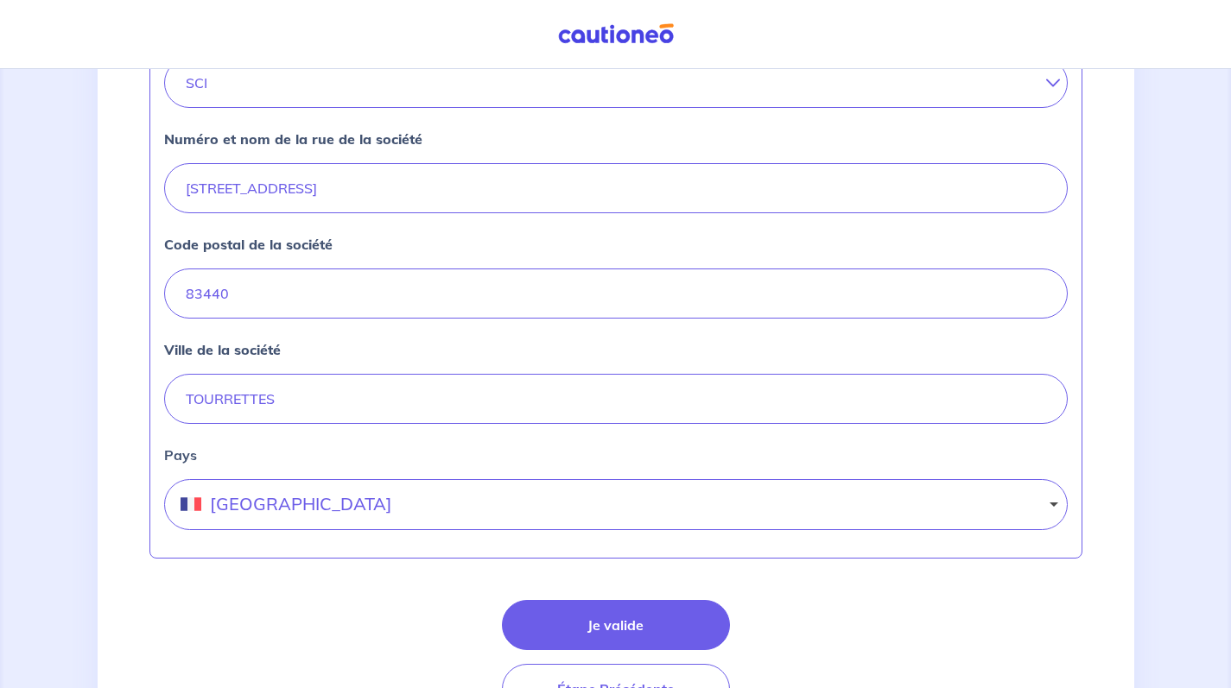
scroll to position [660, 0]
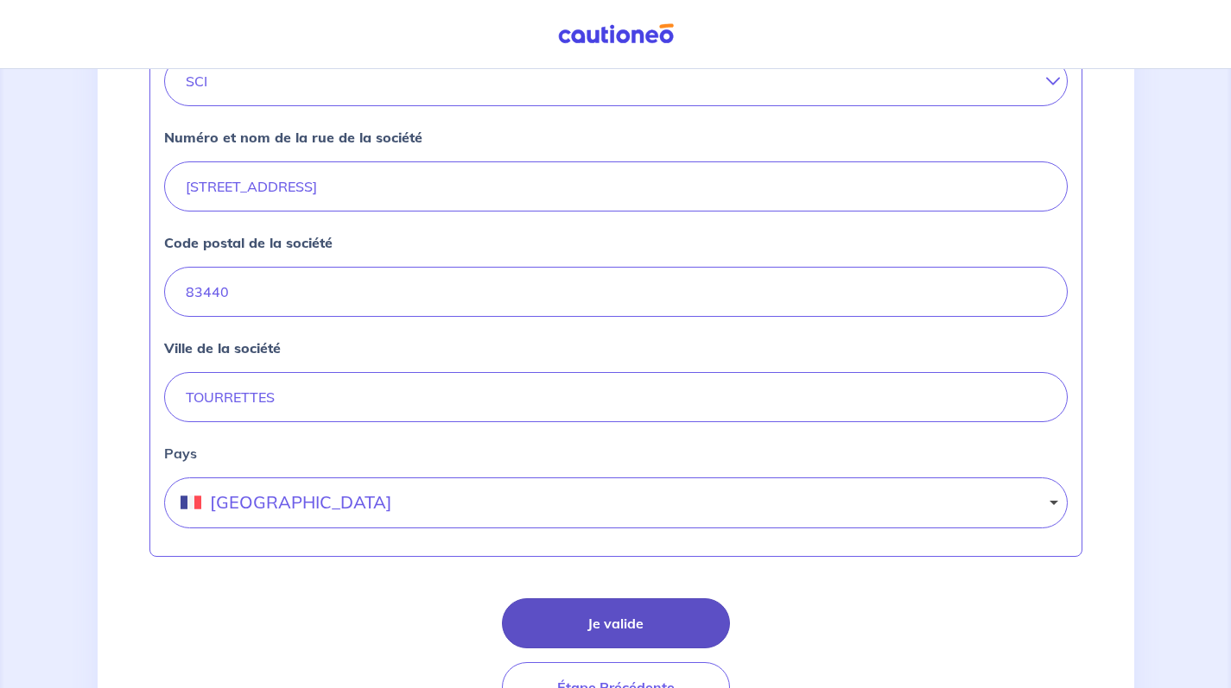
click at [639, 649] on button "Je valide" at bounding box center [616, 624] width 228 height 50
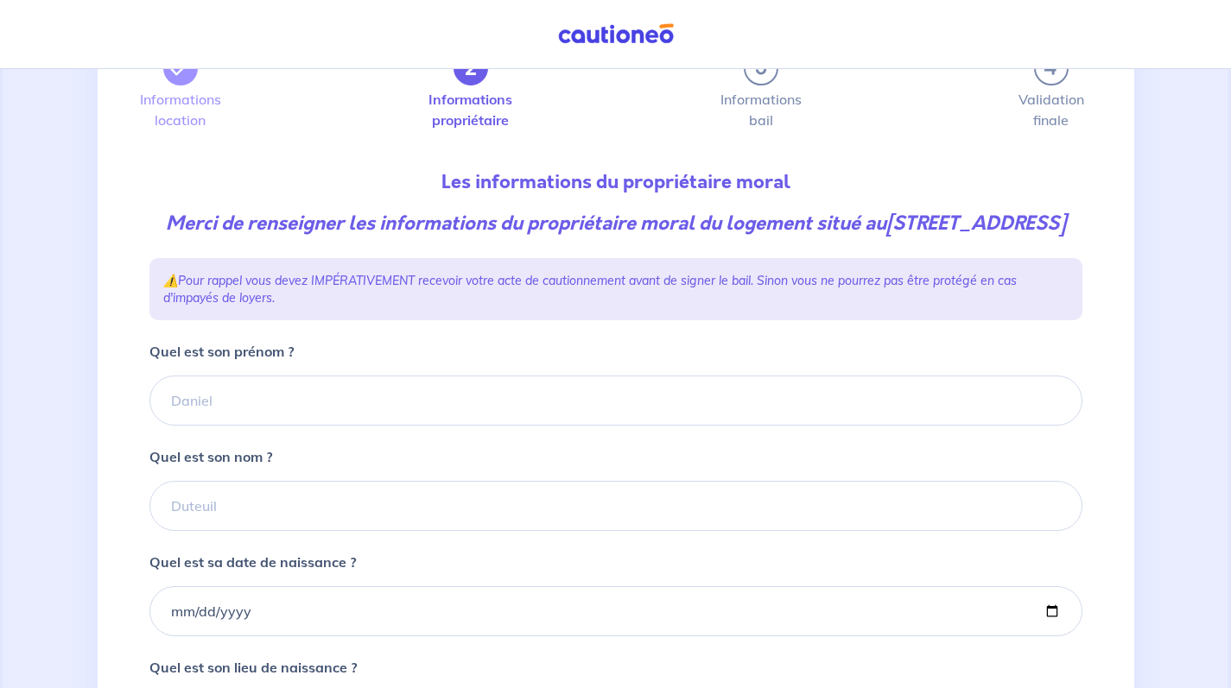
scroll to position [181, 0]
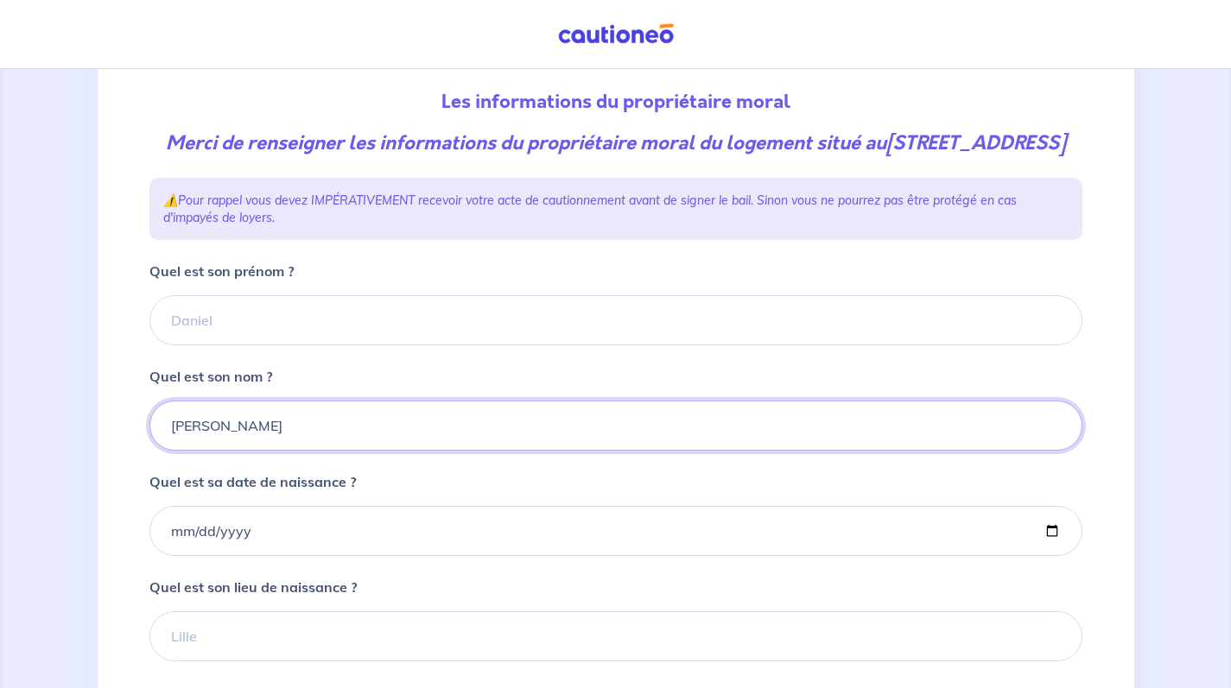
type input "[PERSON_NAME]"
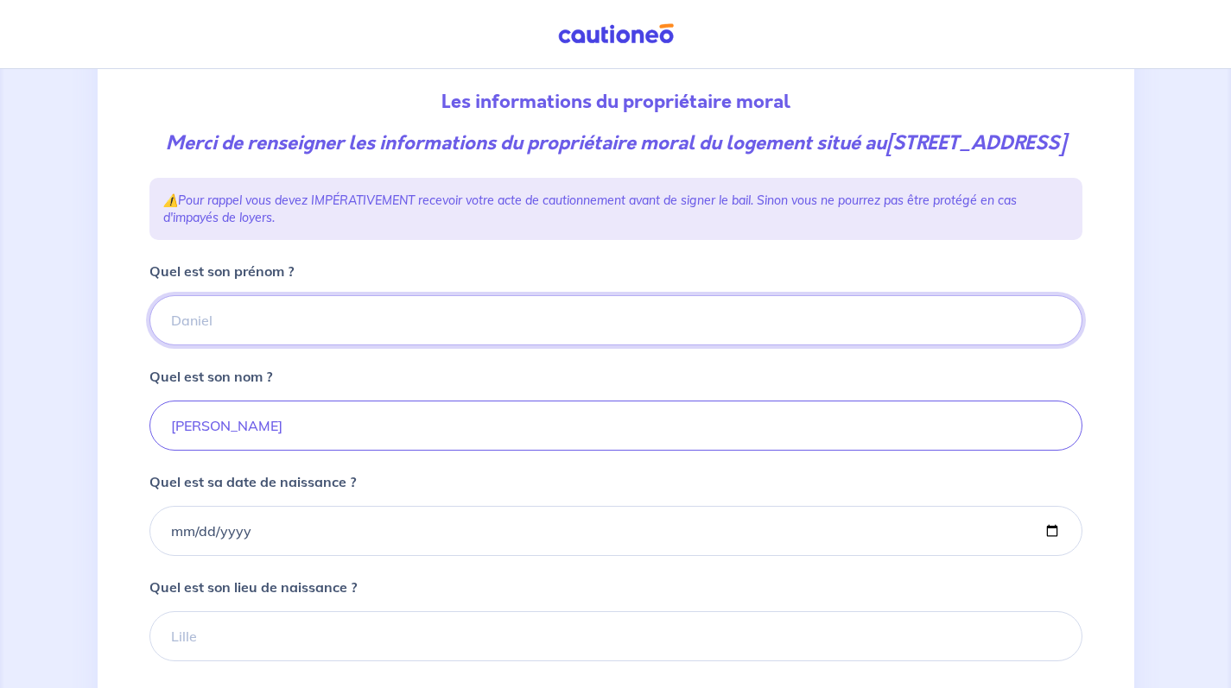
click at [348, 345] on input "Quel est son prénom ?" at bounding box center [615, 320] width 933 height 50
type input "[PERSON_NAME]"
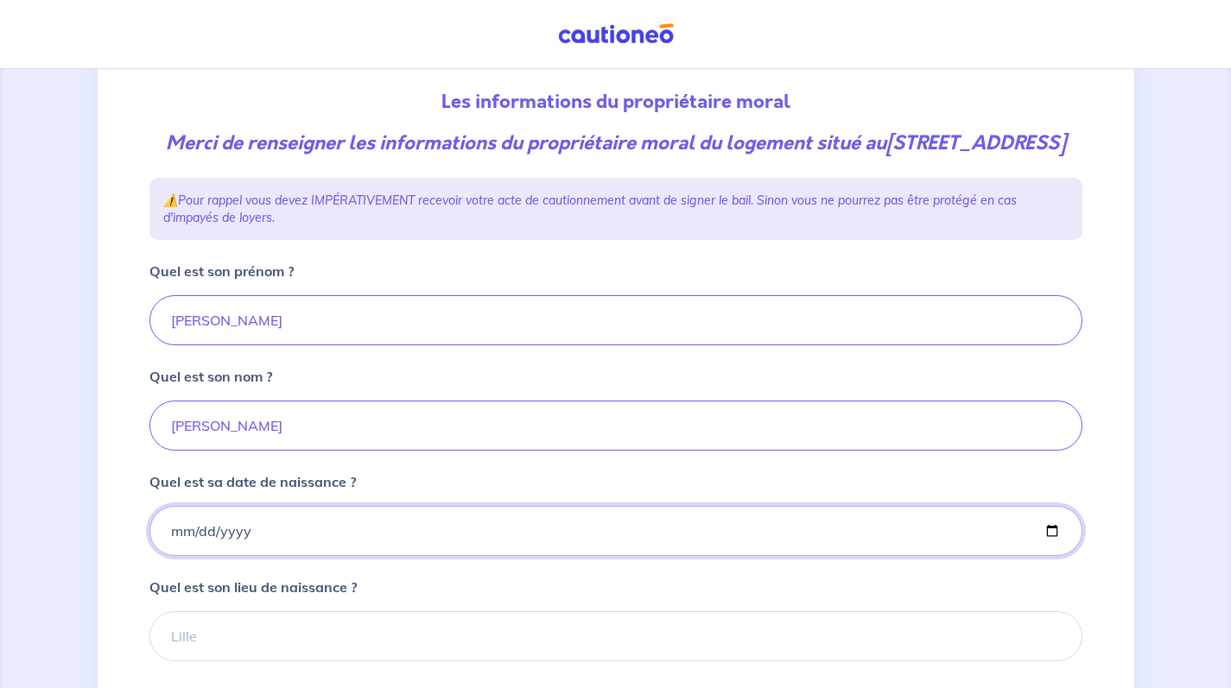
click at [275, 556] on input "Quel est sa date de naissance ?" at bounding box center [615, 531] width 933 height 50
click at [295, 556] on input "Quel est sa date de naissance ?" at bounding box center [615, 531] width 933 height 50
type input "0190-06-10"
type input "0060-06-10"
click at [219, 556] on input "0060-06-10" at bounding box center [615, 531] width 933 height 50
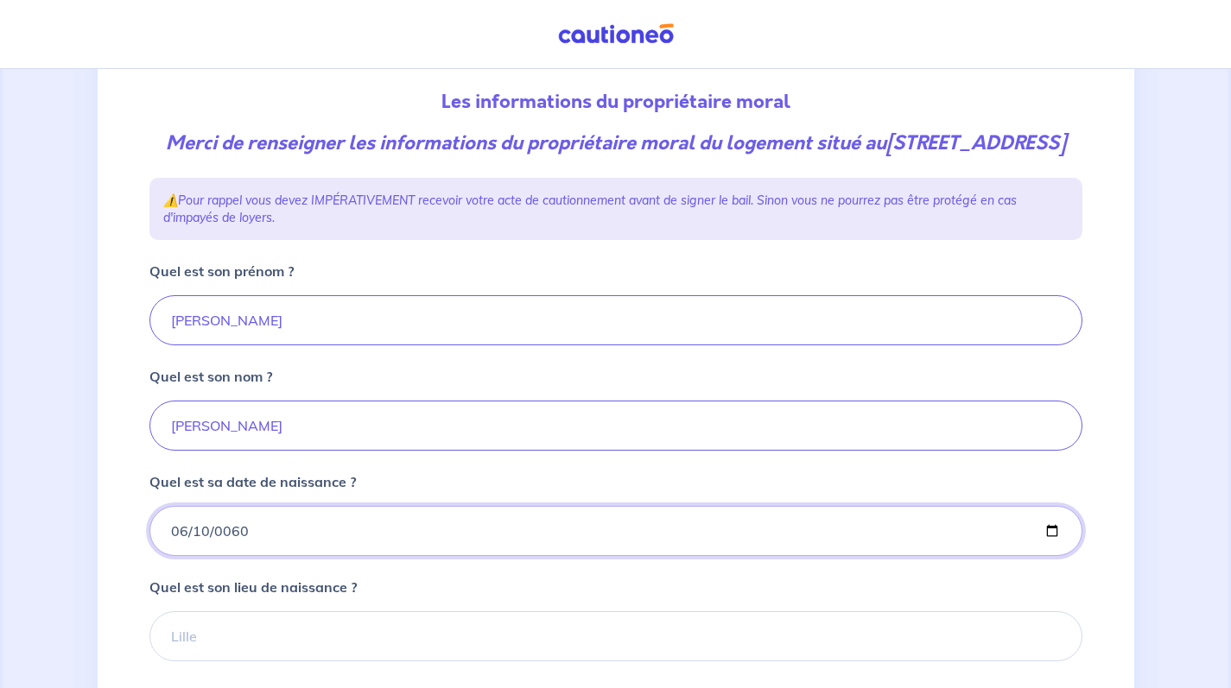
type input "0060-06-10"
click at [312, 554] on input "0060-06-10" at bounding box center [615, 531] width 933 height 50
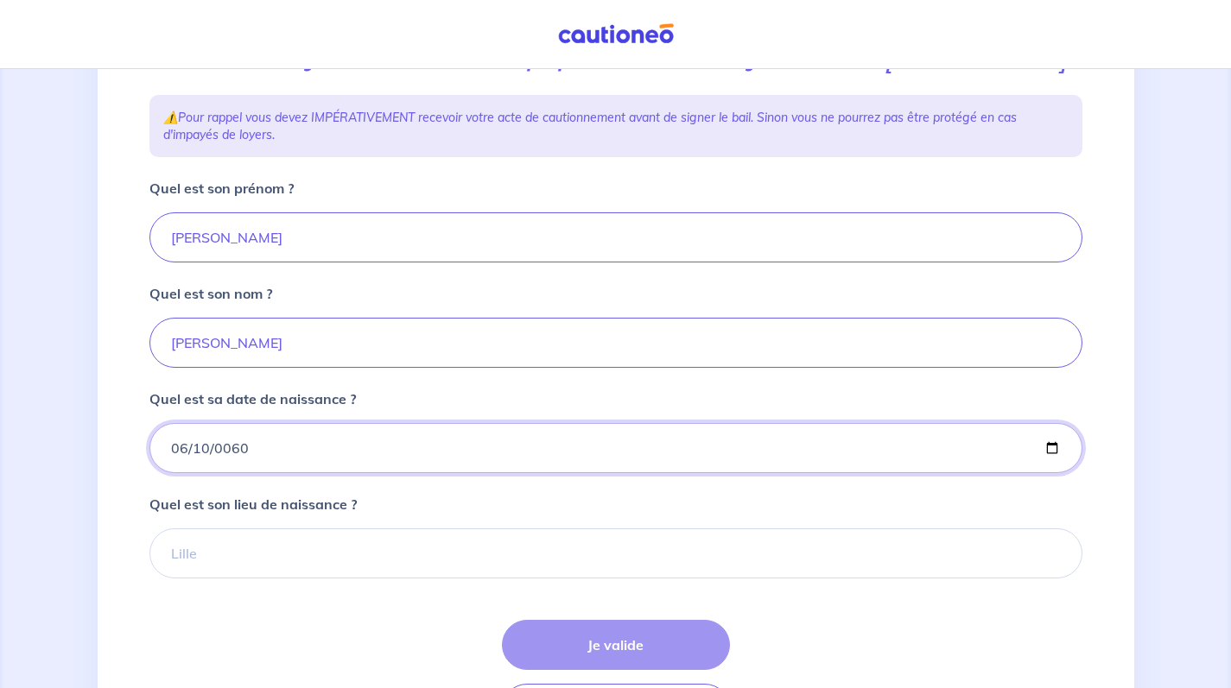
click at [296, 473] on input "0060-06-10" at bounding box center [615, 448] width 933 height 50
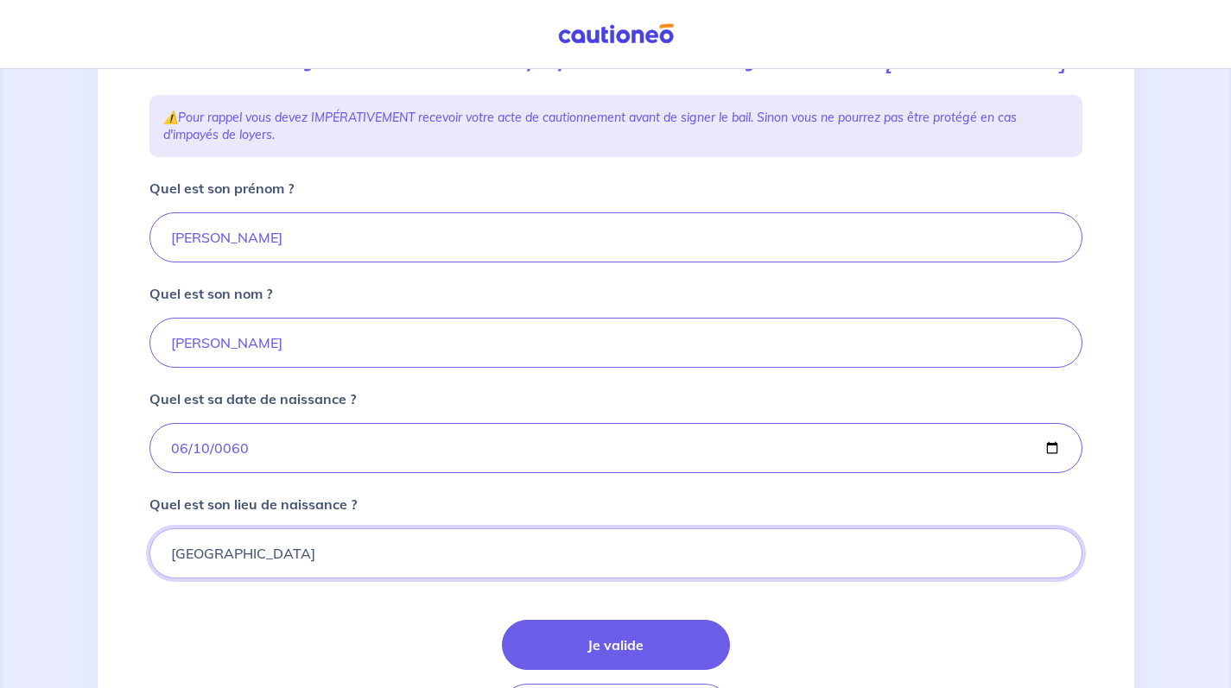
scroll to position [344, 0]
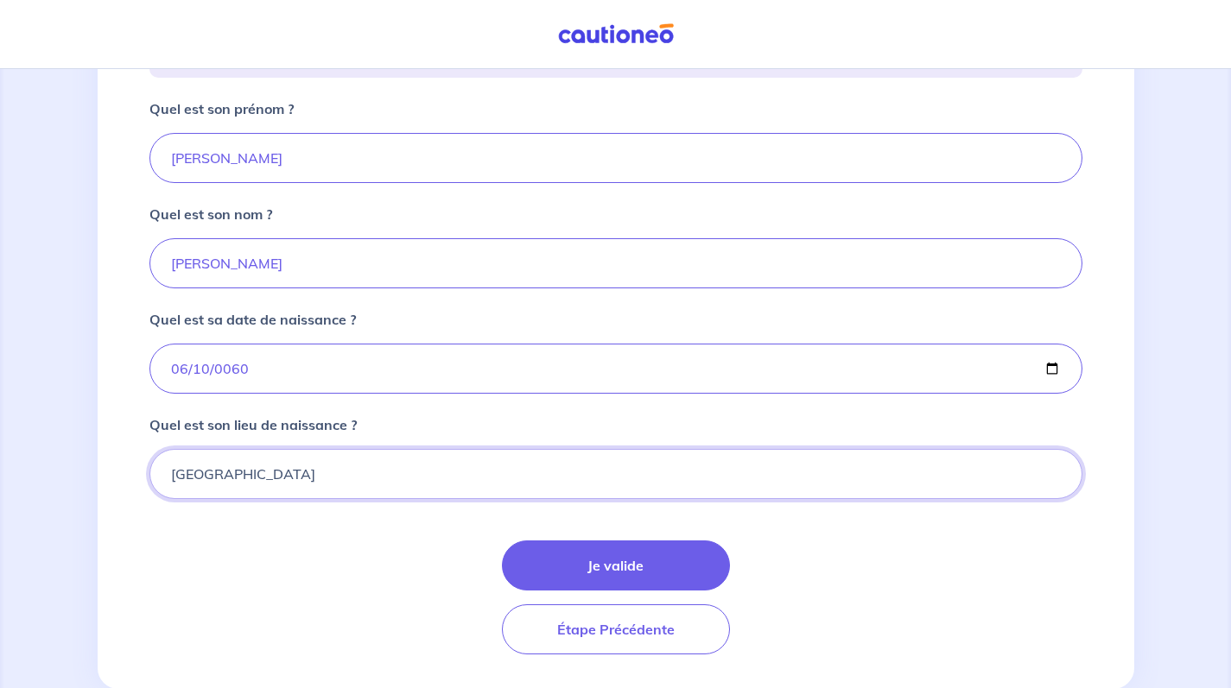
type input "[GEOGRAPHIC_DATA]"
click at [220, 394] on input "0060-06-10" at bounding box center [615, 369] width 933 height 50
type input "0066-06-10"
type input "0060-06-10"
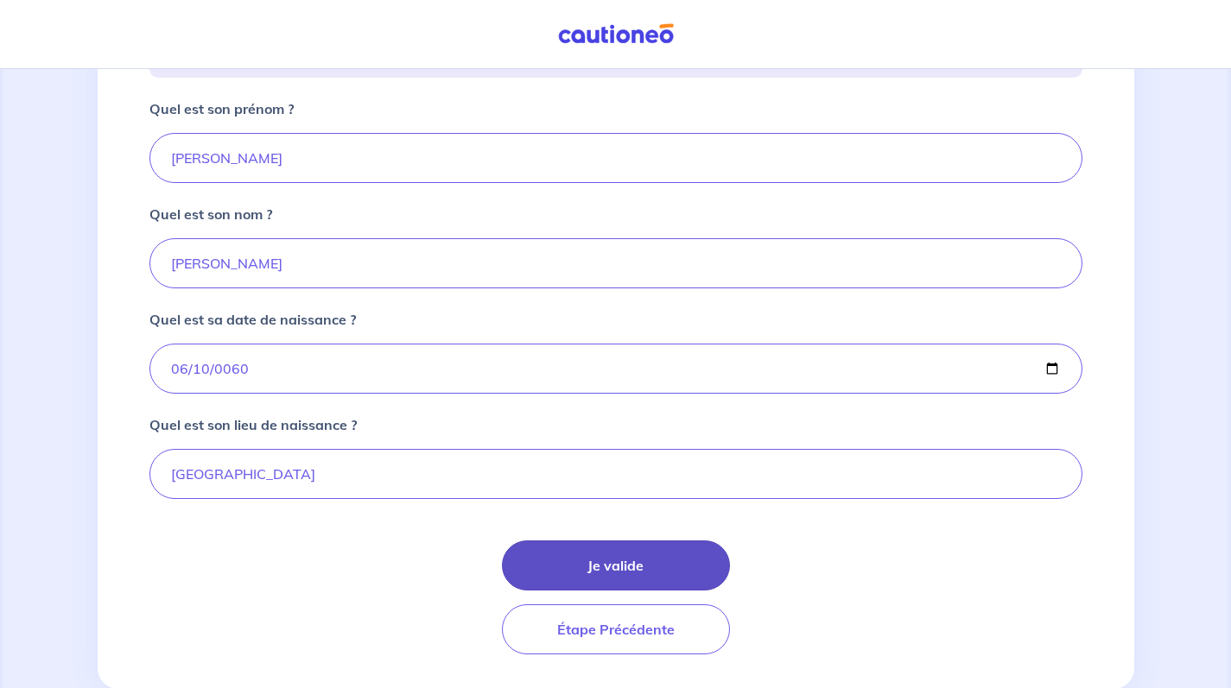
click at [615, 591] on button "Je valide" at bounding box center [616, 566] width 228 height 50
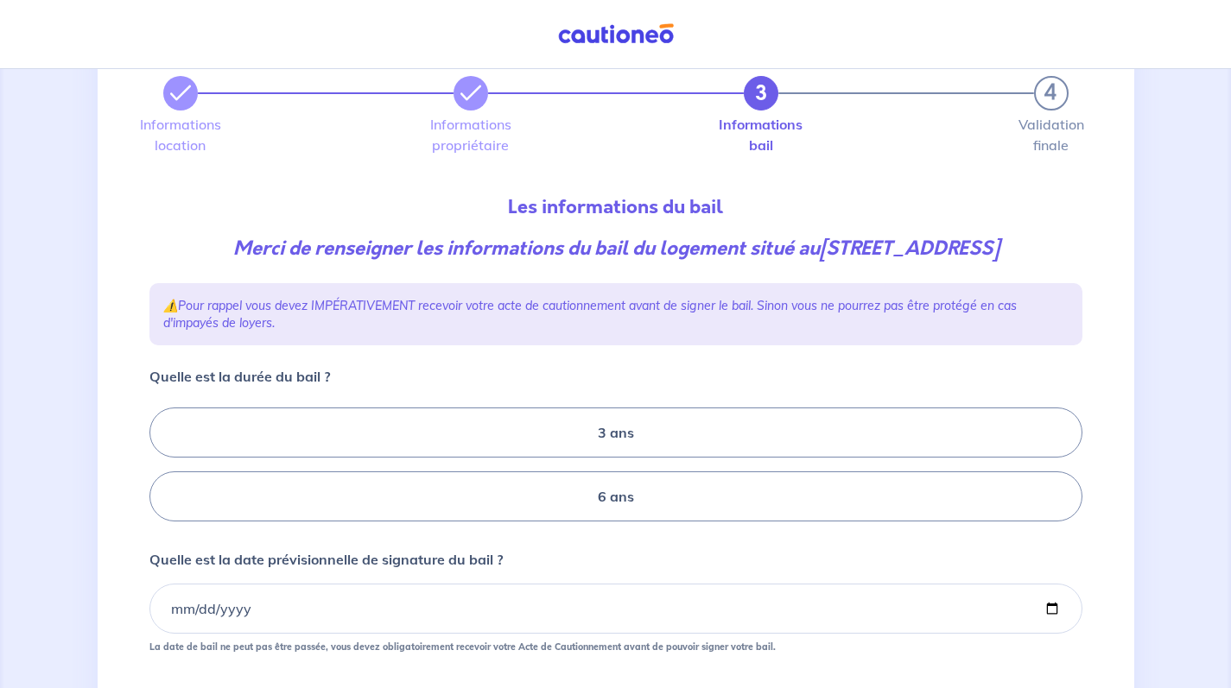
scroll to position [92, 0]
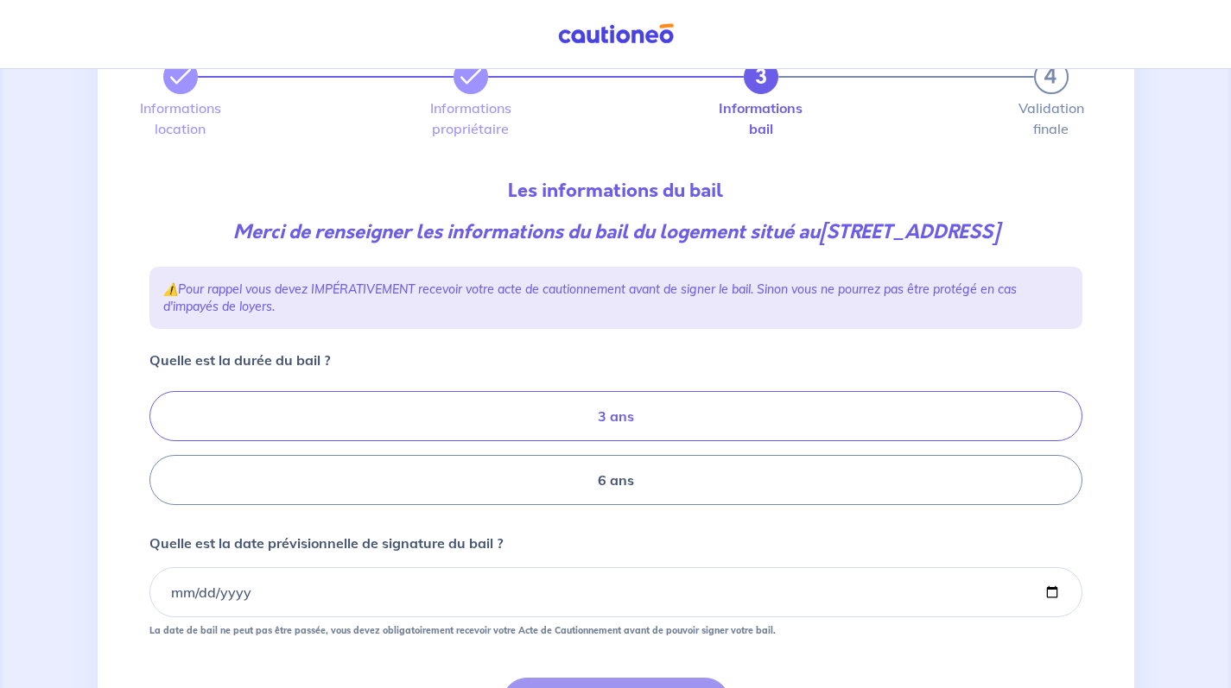
click at [521, 441] on label "3 ans" at bounding box center [615, 416] width 933 height 50
click at [161, 447] on input "3 ans" at bounding box center [154, 448] width 11 height 11
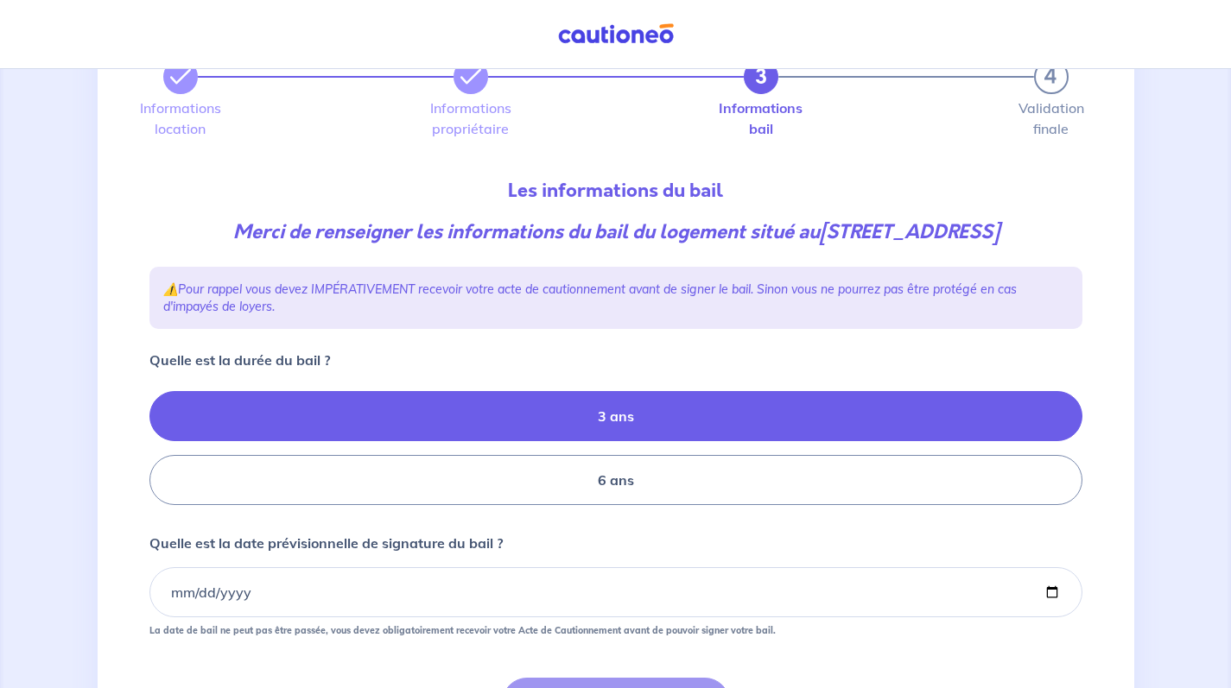
radio input "true"
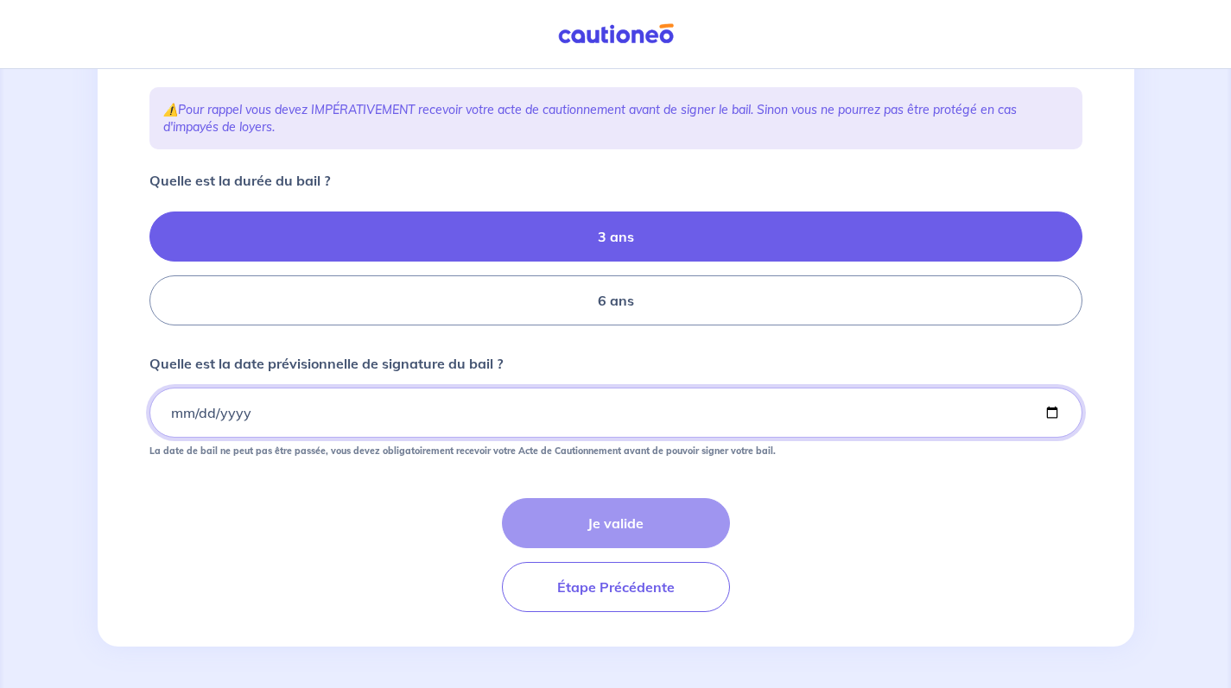
click at [521, 438] on input "Quelle est la date prévisionnelle de signature du bail ?" at bounding box center [615, 413] width 933 height 50
type input "[DATE]"
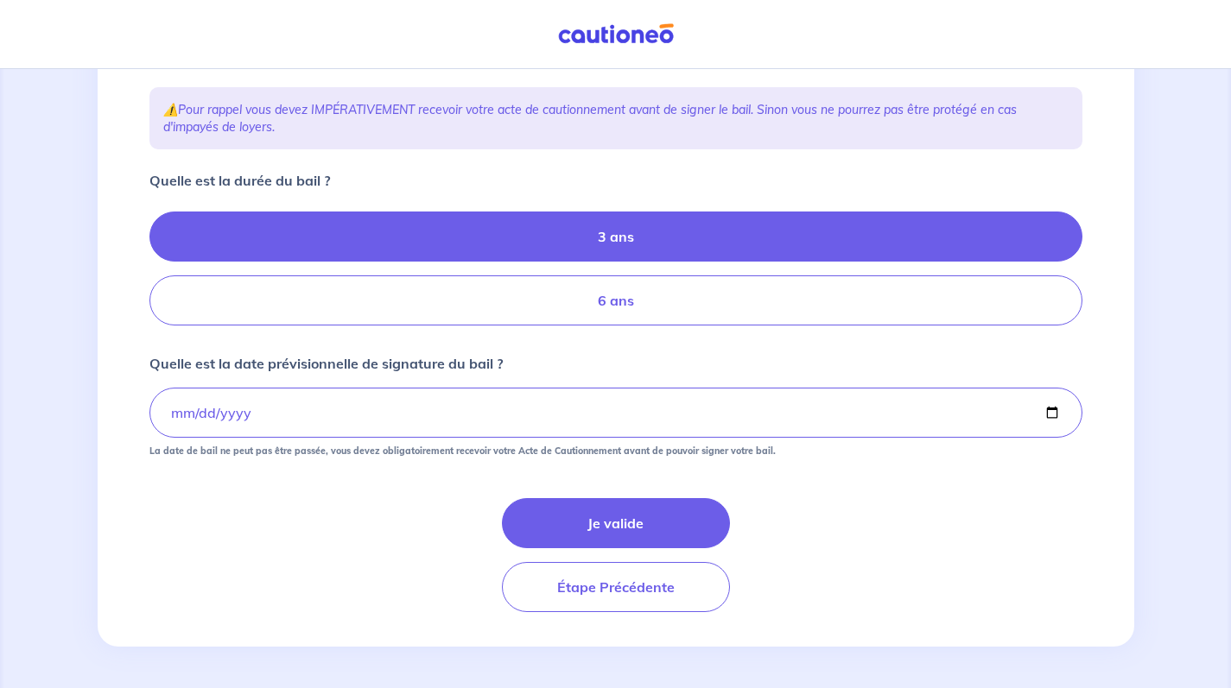
click at [498, 303] on label "6 ans" at bounding box center [615, 301] width 933 height 50
click at [161, 275] on input "6 ans" at bounding box center [154, 268] width 11 height 11
radio input "true"
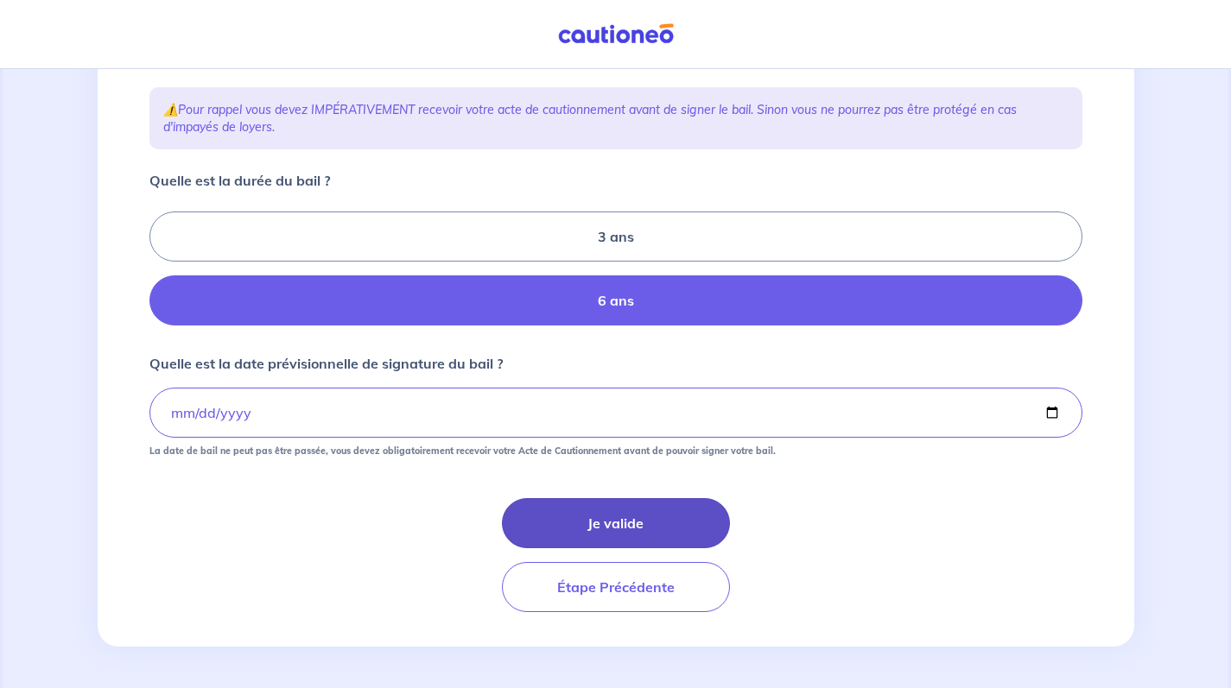
click at [561, 537] on button "Je valide" at bounding box center [616, 523] width 228 height 50
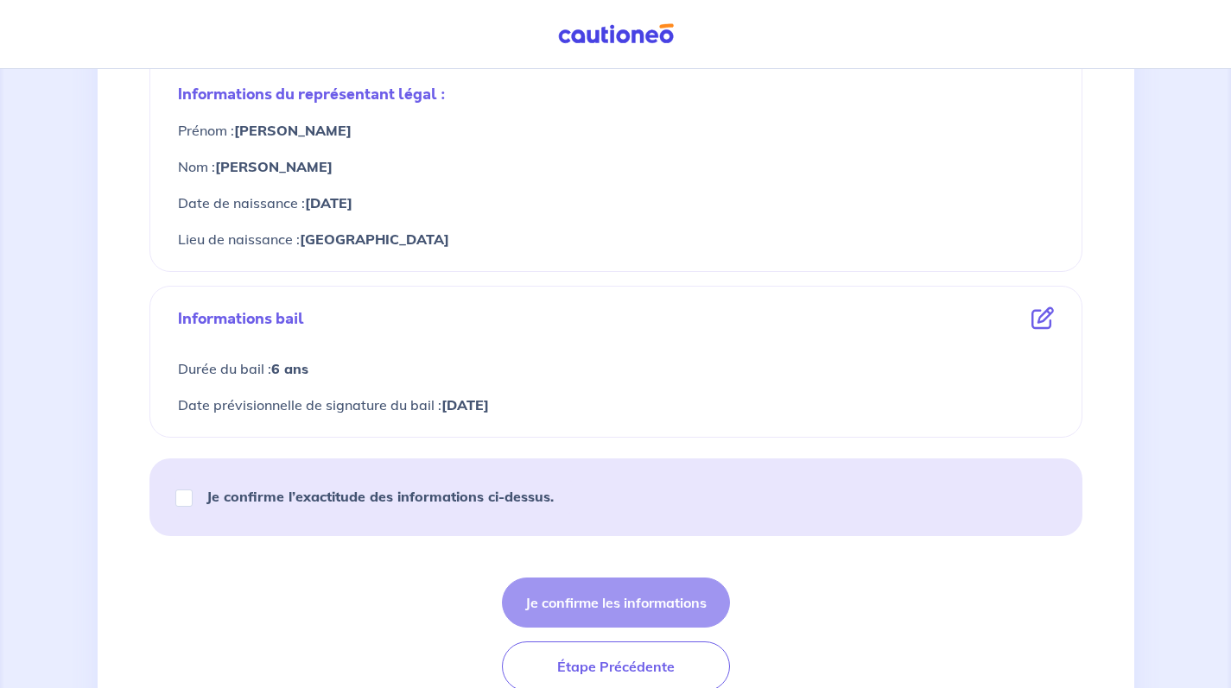
scroll to position [824, 0]
click at [182, 497] on input "Je confirme l’exactitude des informations ci-dessus." at bounding box center [183, 497] width 17 height 17
checkbox input "true"
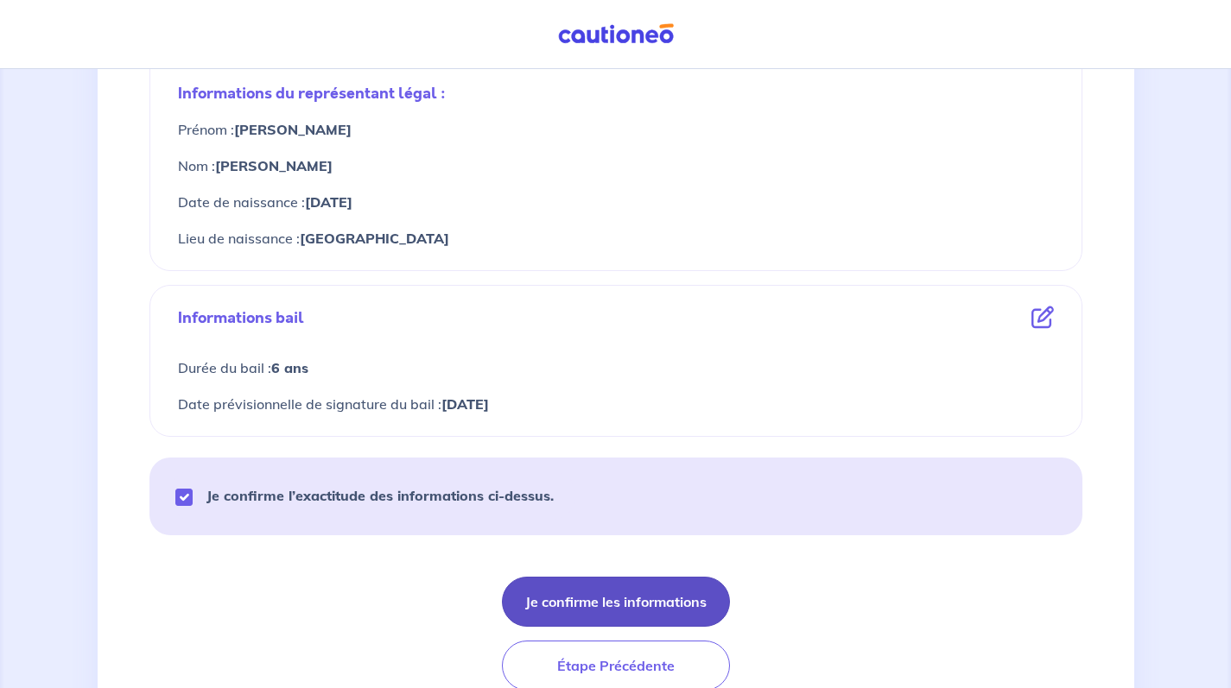
click at [610, 596] on button "Je confirme les informations" at bounding box center [616, 602] width 228 height 50
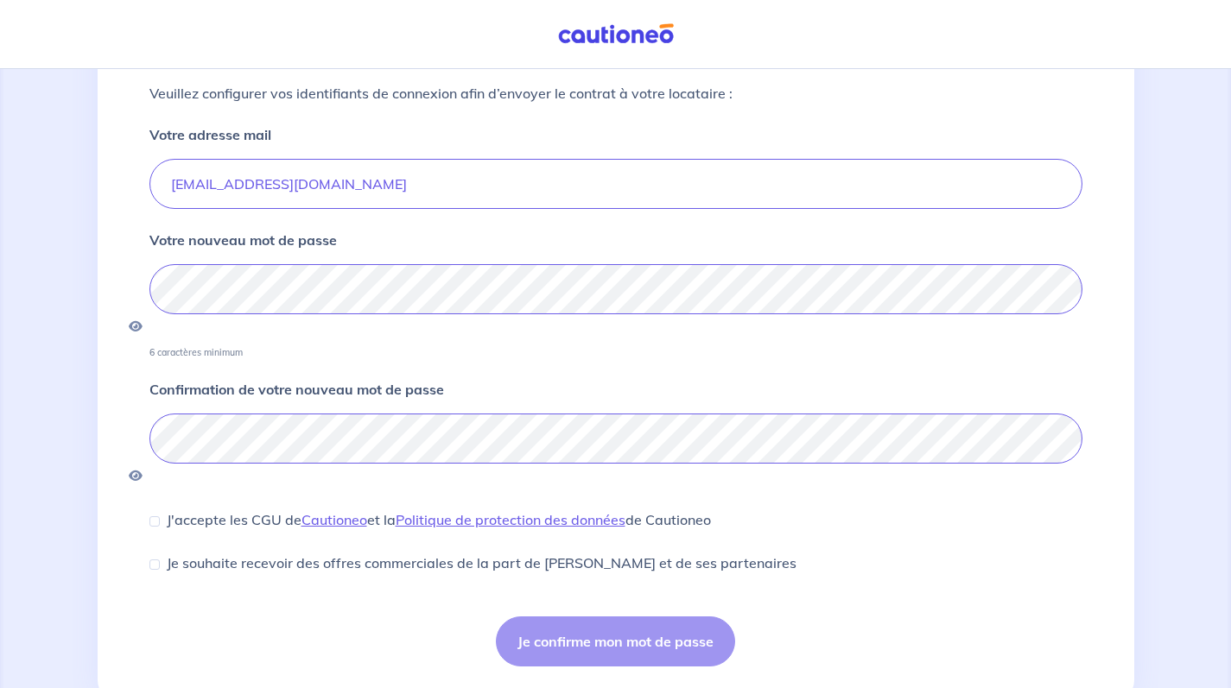
scroll to position [160, 0]
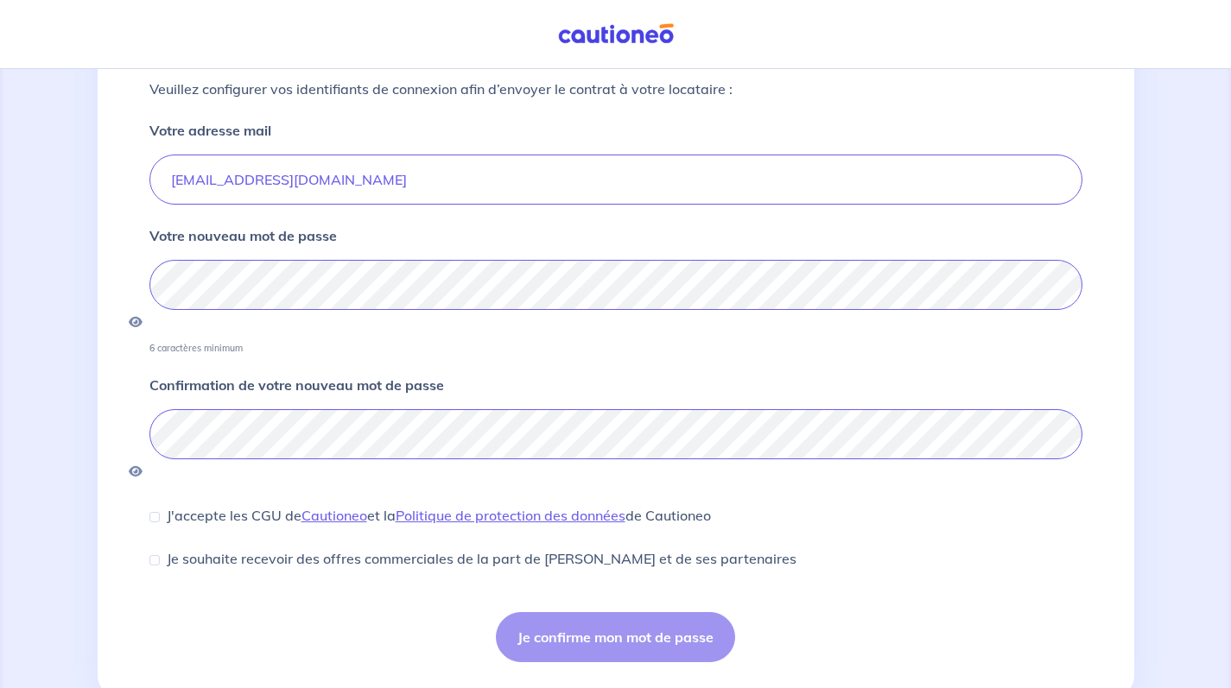
click at [159, 512] on input "J'accepte les CGU de [PERSON_NAME] et la Politique de protection des données de…" at bounding box center [154, 517] width 10 height 10
checkbox input "true"
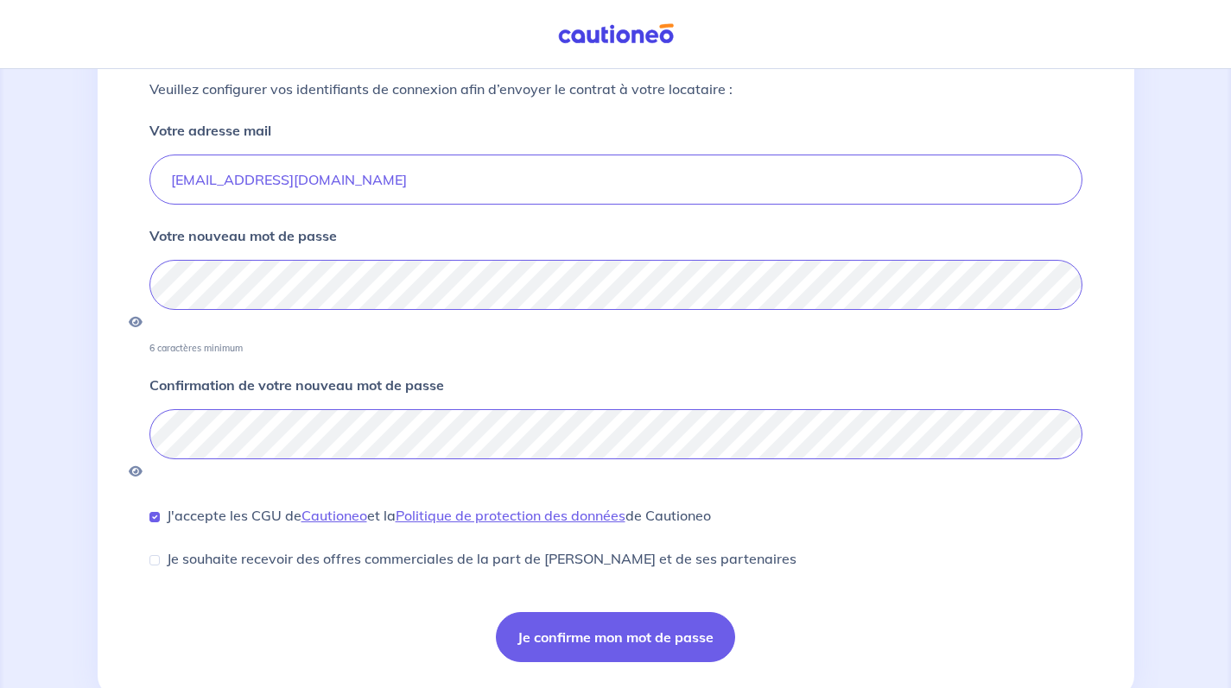
click at [155, 555] on input "Je souhaite recevoir des offres commerciales de la part de [PERSON_NAME] et de …" at bounding box center [154, 560] width 10 height 10
checkbox input "true"
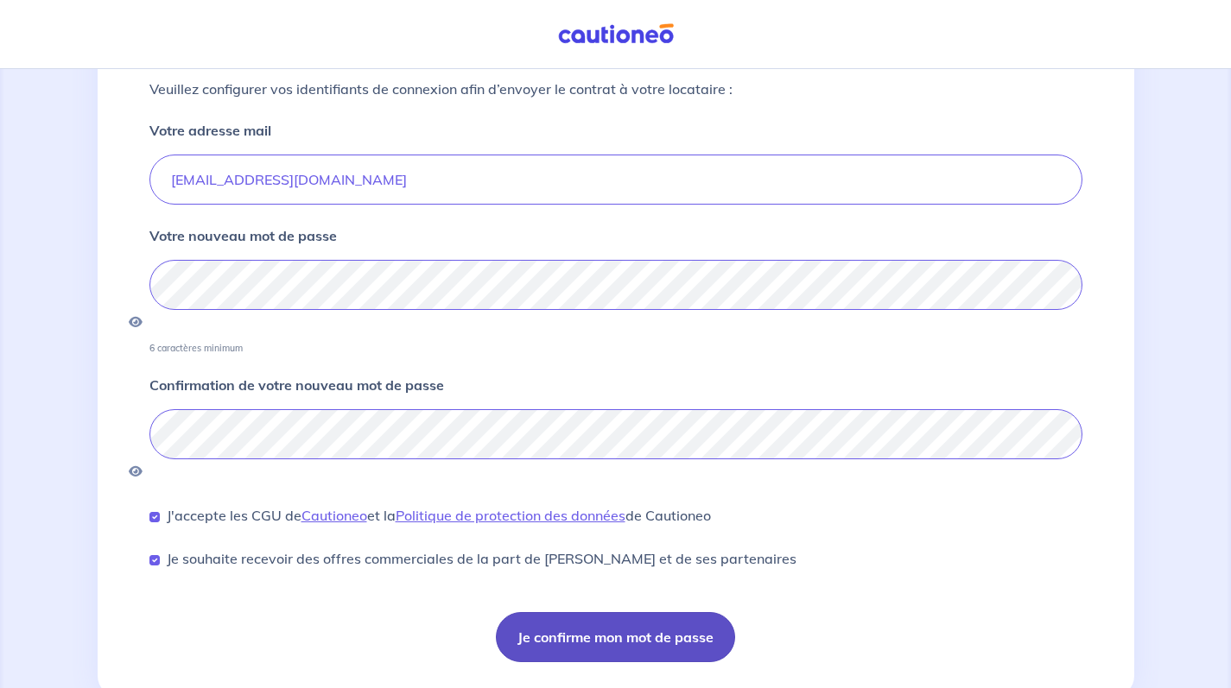
click at [656, 612] on button "Je confirme mon mot de passe" at bounding box center [615, 637] width 239 height 50
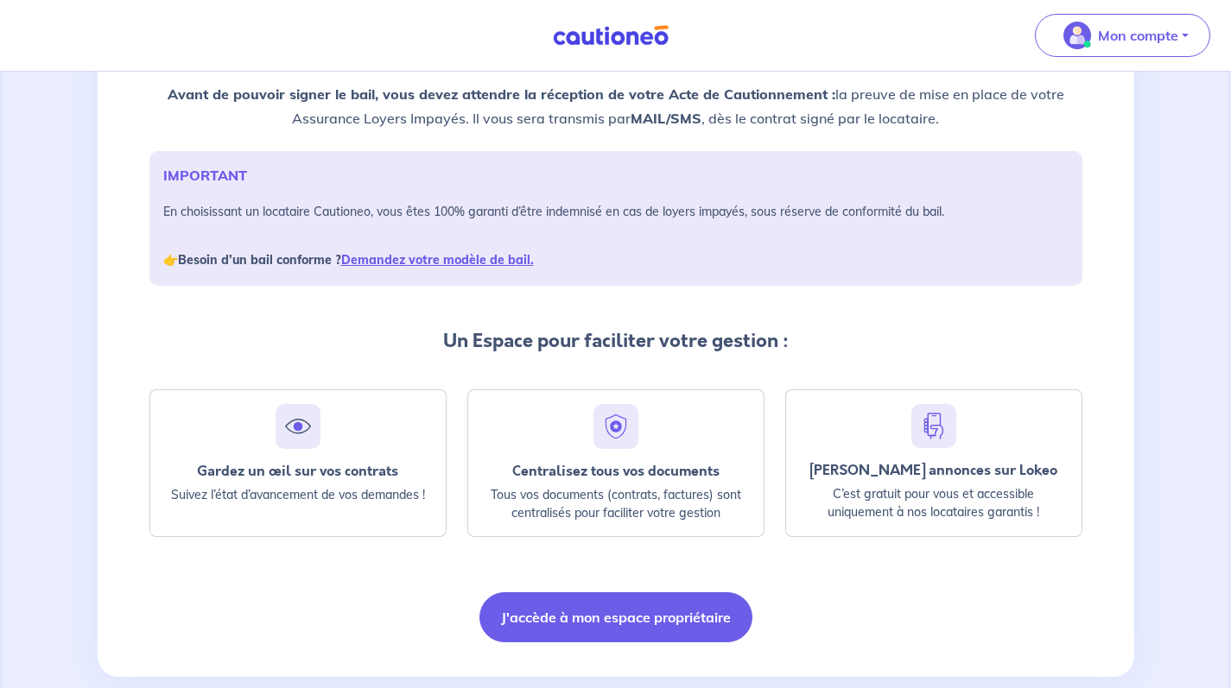
scroll to position [179, 0]
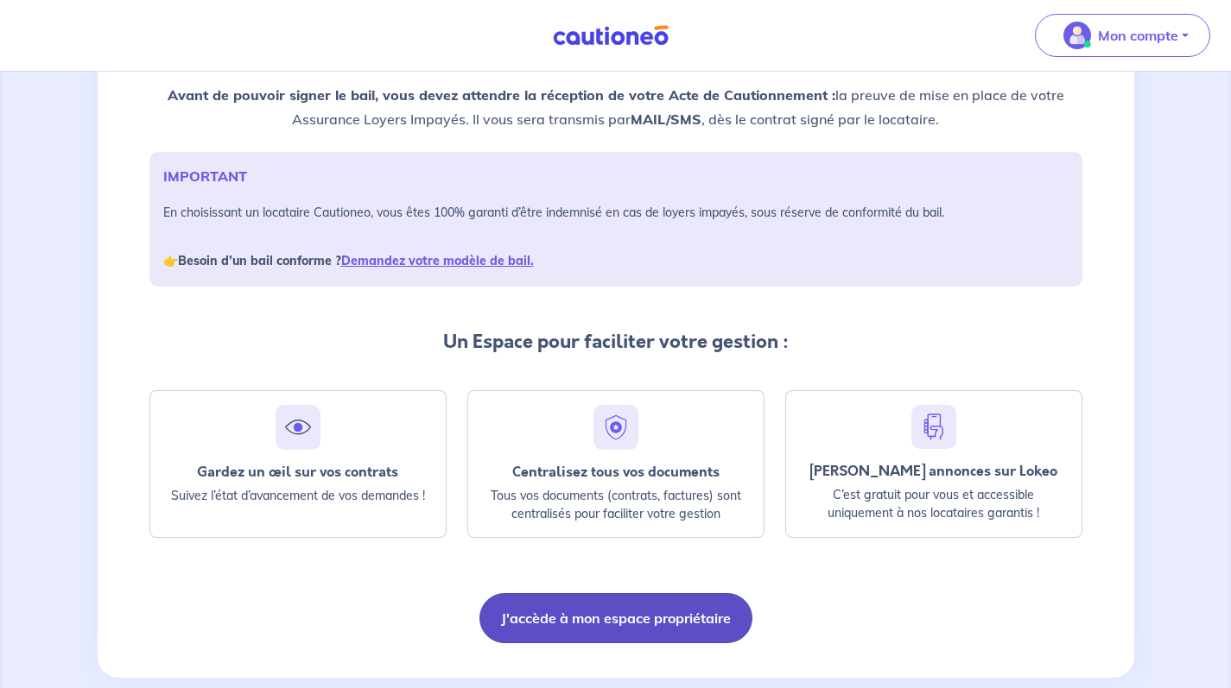
click at [541, 608] on button "J'accède à mon espace propriétaire" at bounding box center [615, 618] width 273 height 50
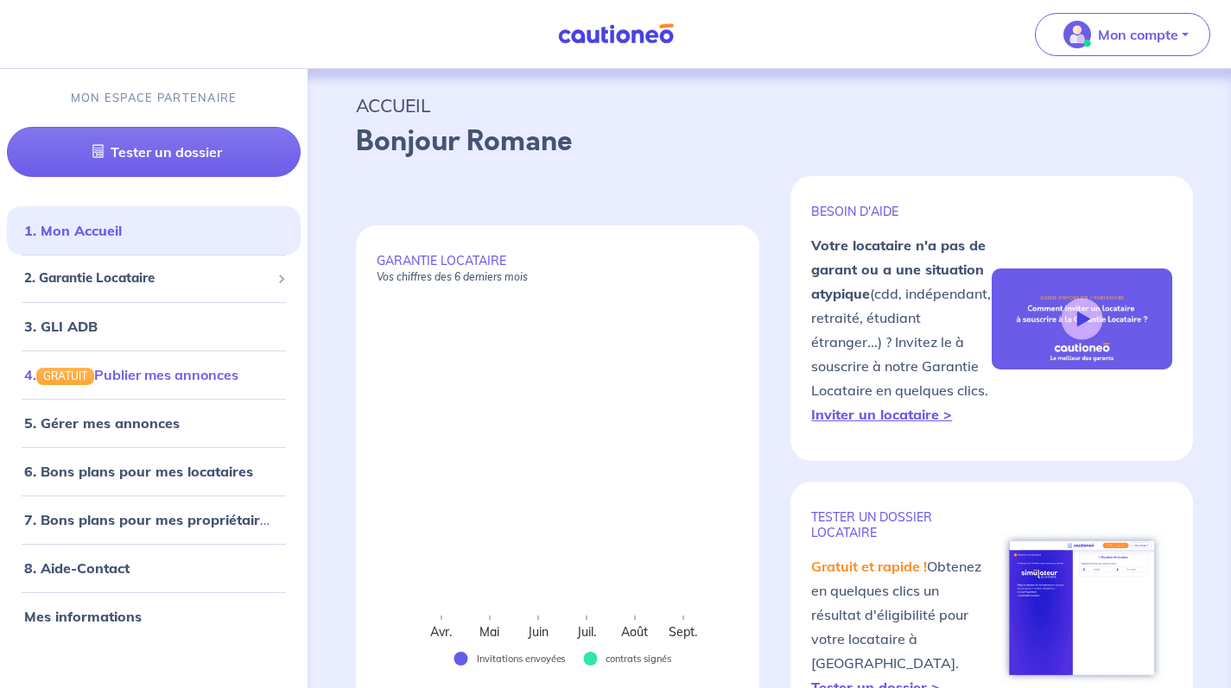
click at [149, 374] on link "4. GRATUIT Publier mes annonces" at bounding box center [131, 374] width 214 height 17
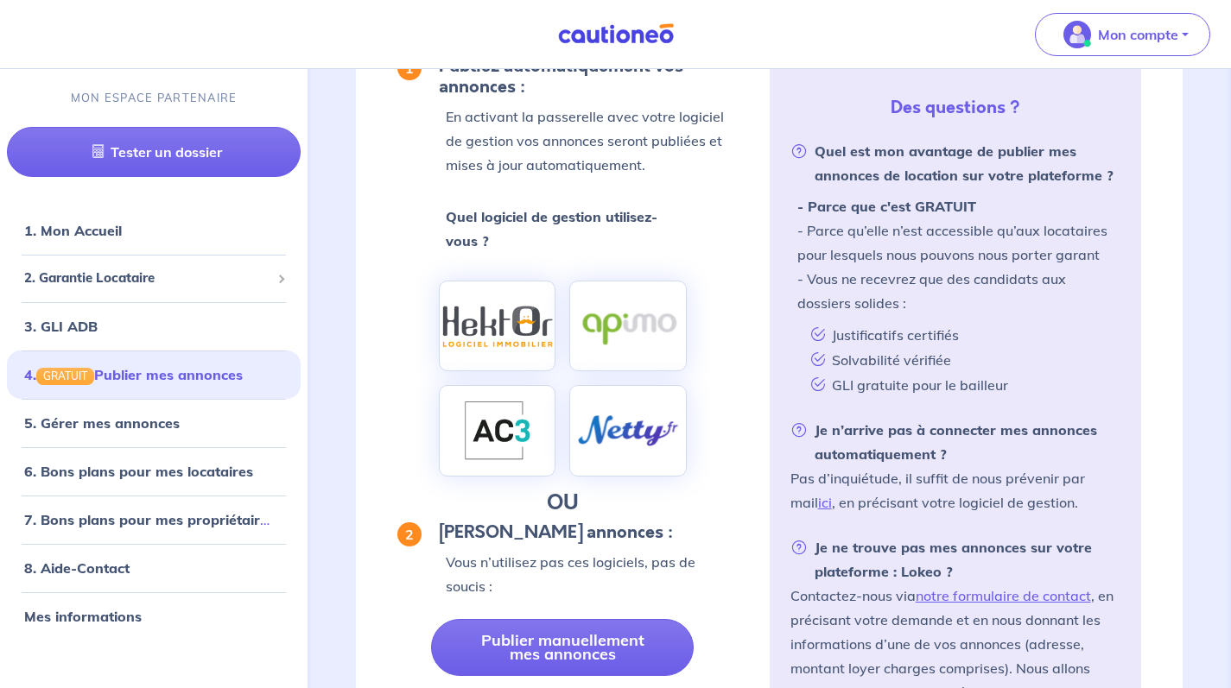
scroll to position [234, 0]
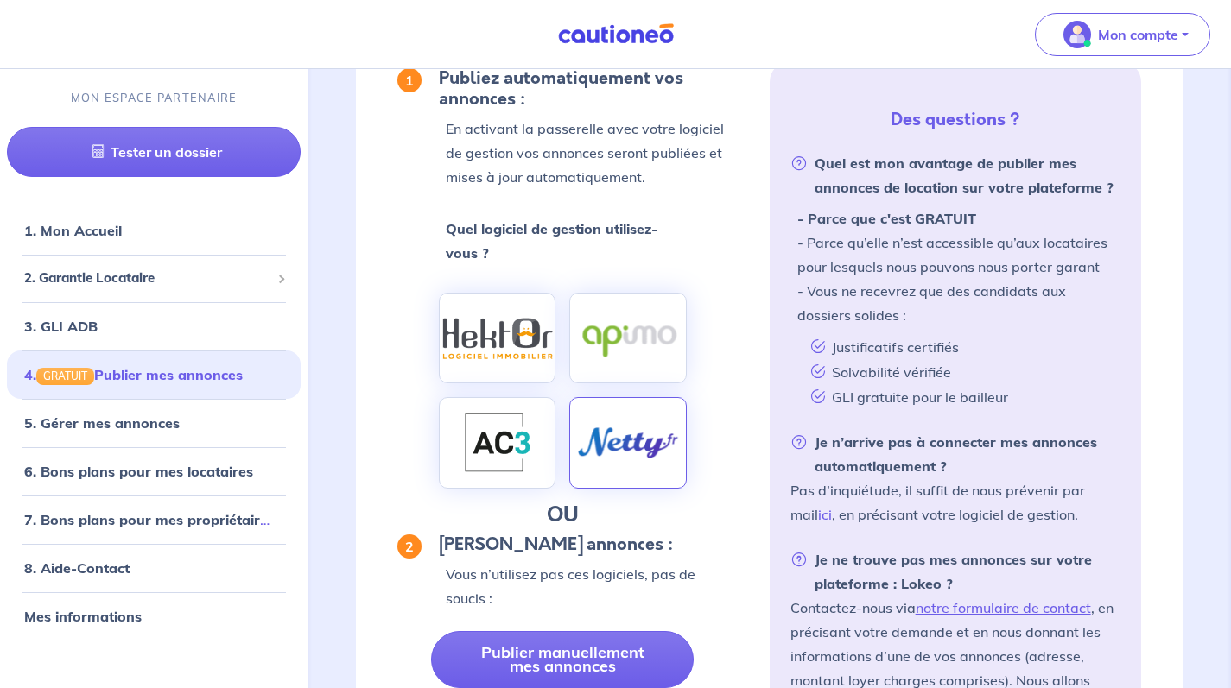
click at [649, 428] on img at bounding box center [627, 443] width 115 height 45
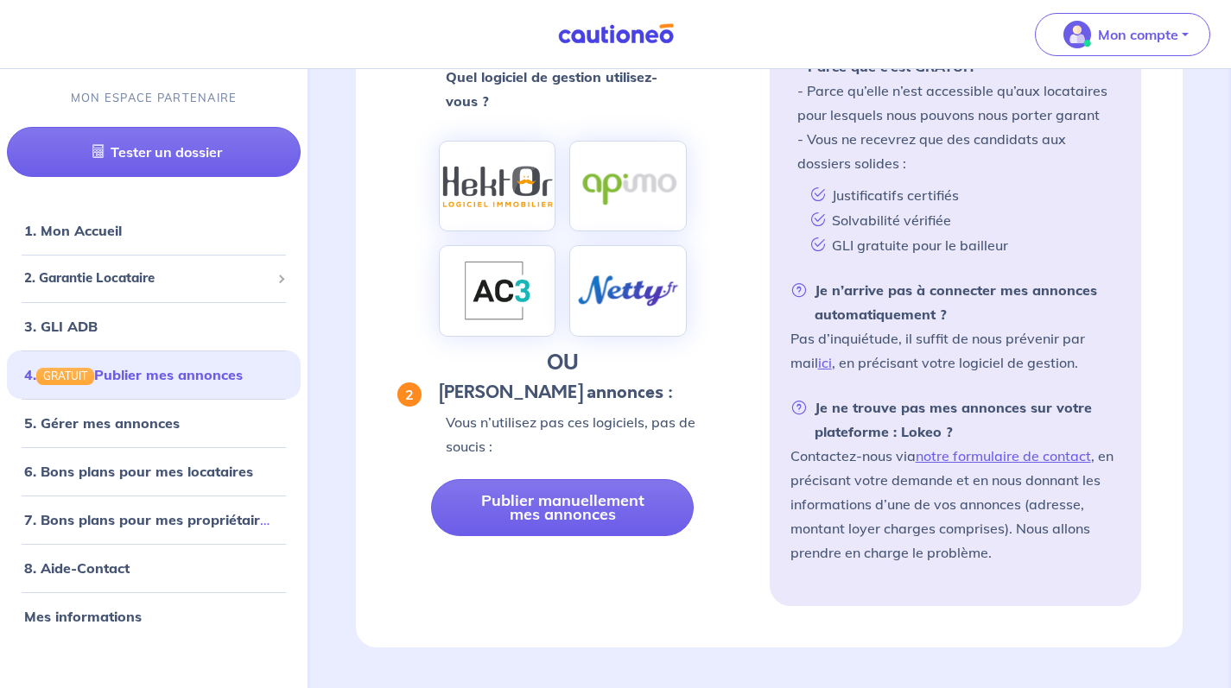
scroll to position [385, 0]
click at [183, 474] on link "6. Bons plans pour mes locataires" at bounding box center [133, 471] width 219 height 17
